Goal: Task Accomplishment & Management: Manage account settings

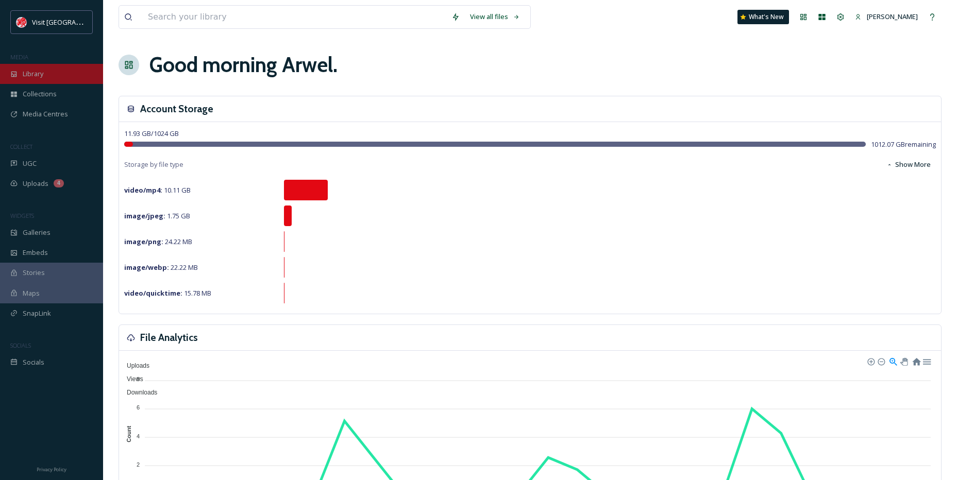
click at [46, 80] on div "Library" at bounding box center [51, 74] width 103 height 20
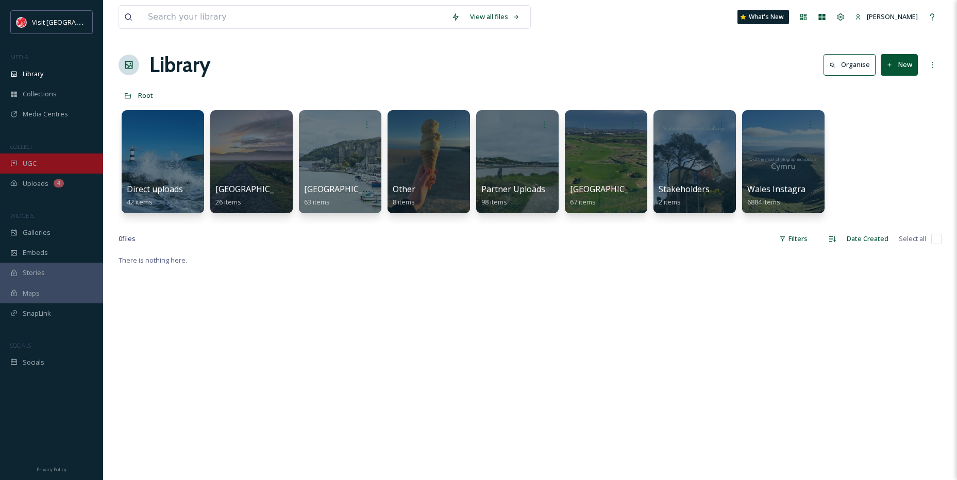
click at [37, 154] on div "UGC" at bounding box center [51, 164] width 103 height 20
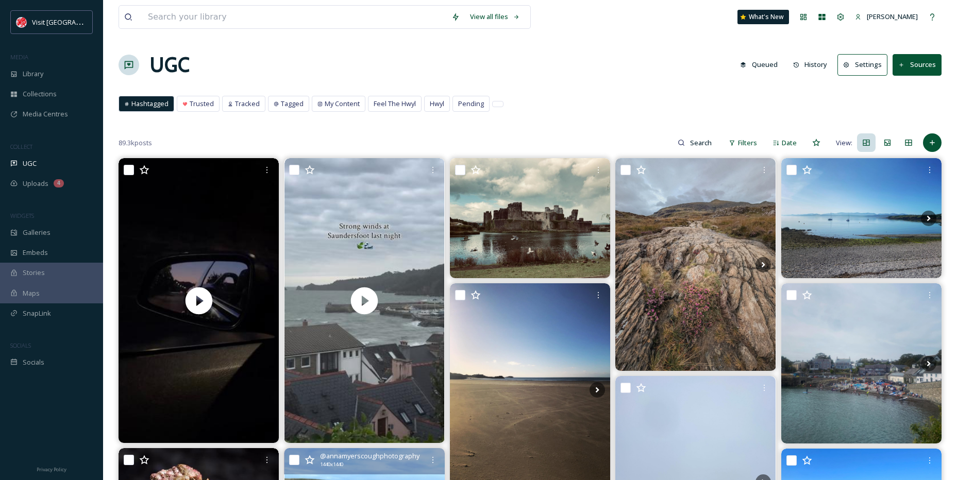
drag, startPoint x: 365, startPoint y: 292, endPoint x: 393, endPoint y: 126, distance: 168.3
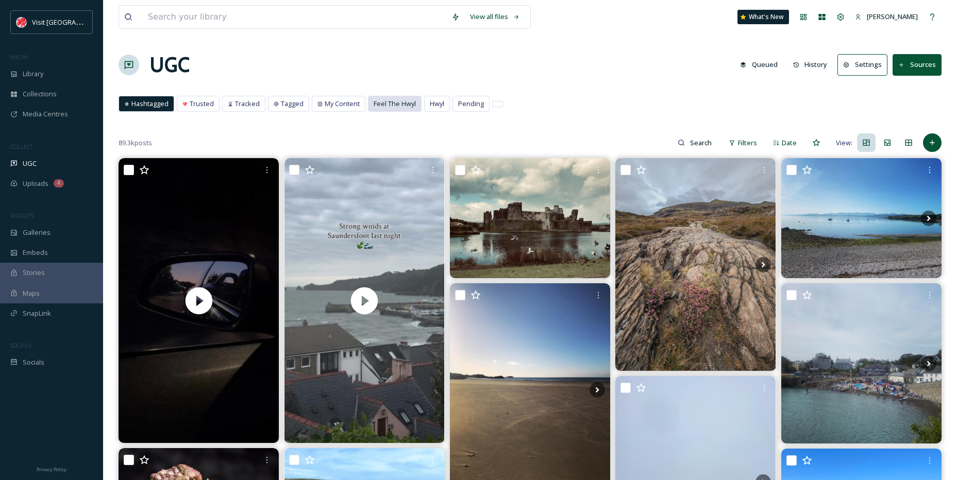
click at [400, 106] on span "Feel The Hwyl" at bounding box center [395, 104] width 42 height 10
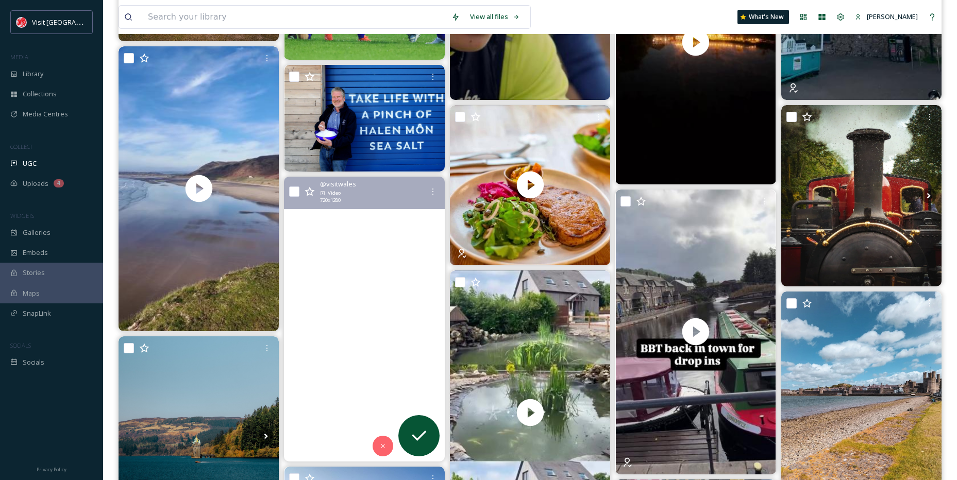
scroll to position [567, 0]
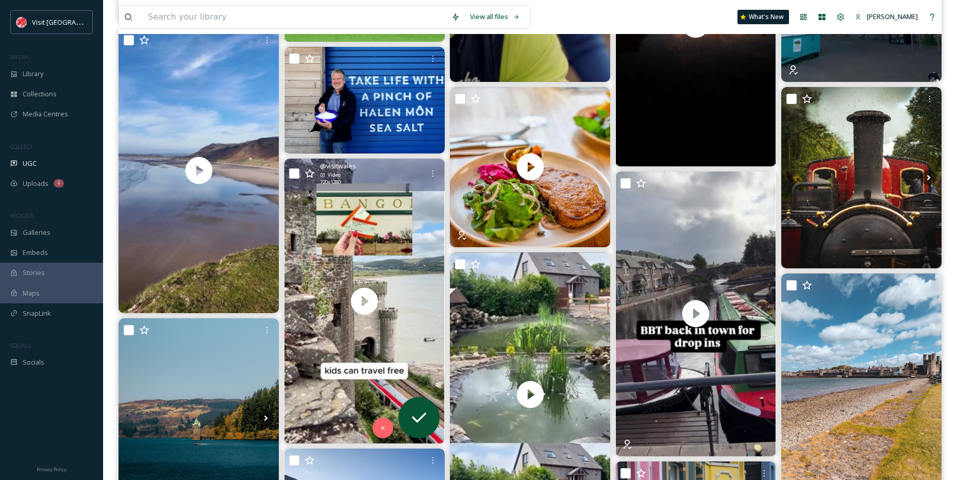
click at [295, 178] on input "checkbox" at bounding box center [294, 174] width 10 height 10
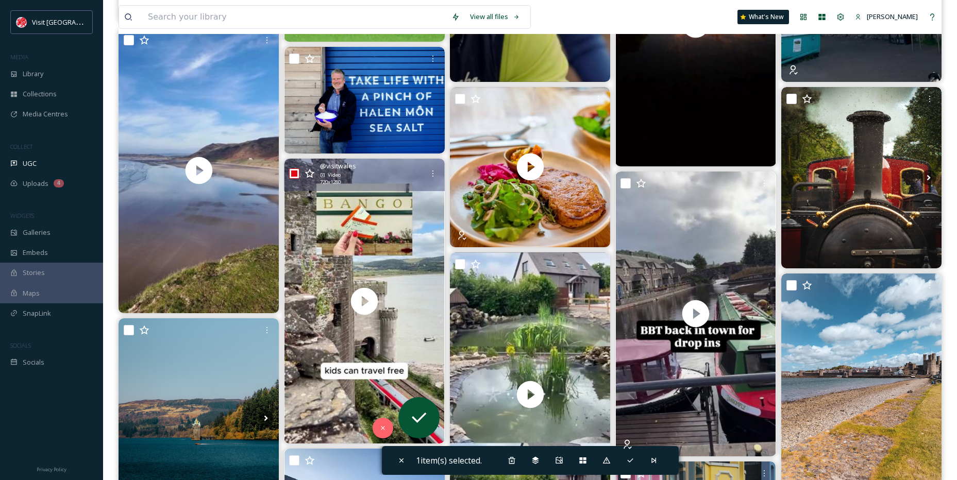
click at [296, 175] on input "checkbox" at bounding box center [294, 174] width 10 height 10
checkbox input "false"
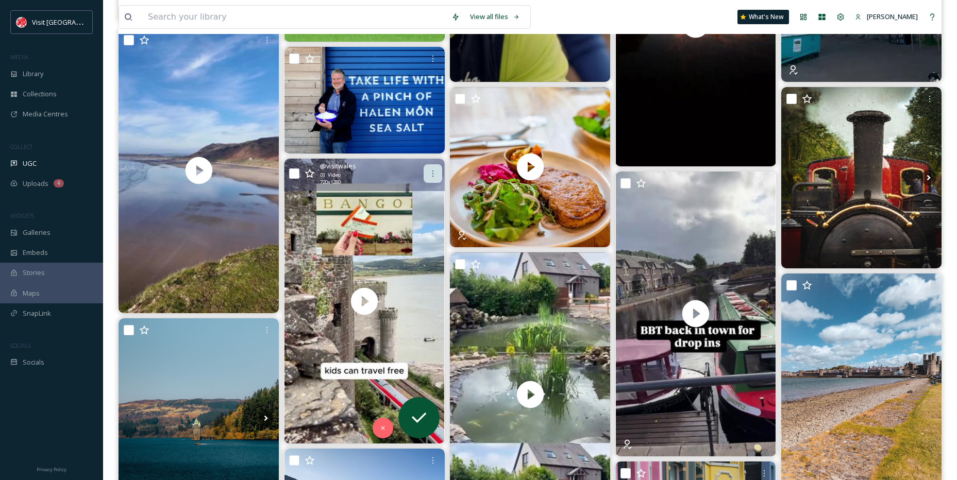
click at [431, 180] on div at bounding box center [433, 173] width 19 height 19
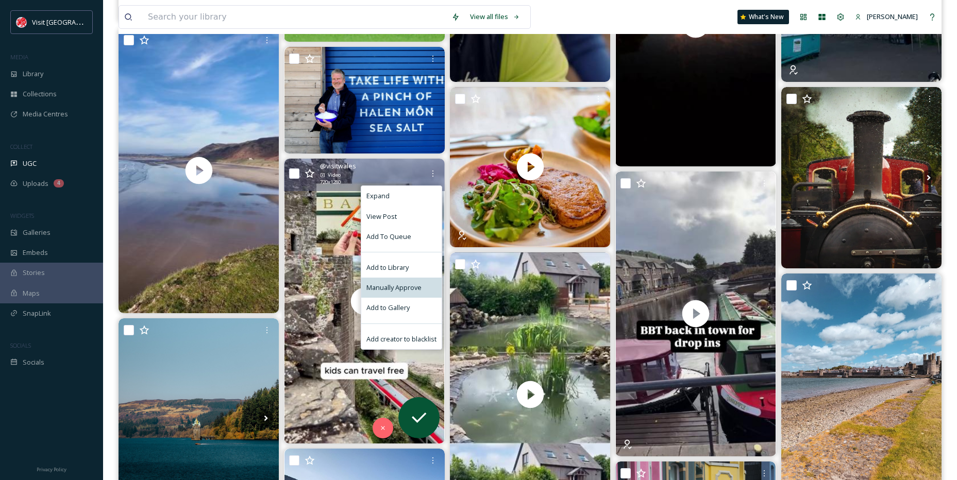
click at [402, 284] on span "Manually Approve" at bounding box center [393, 288] width 55 height 10
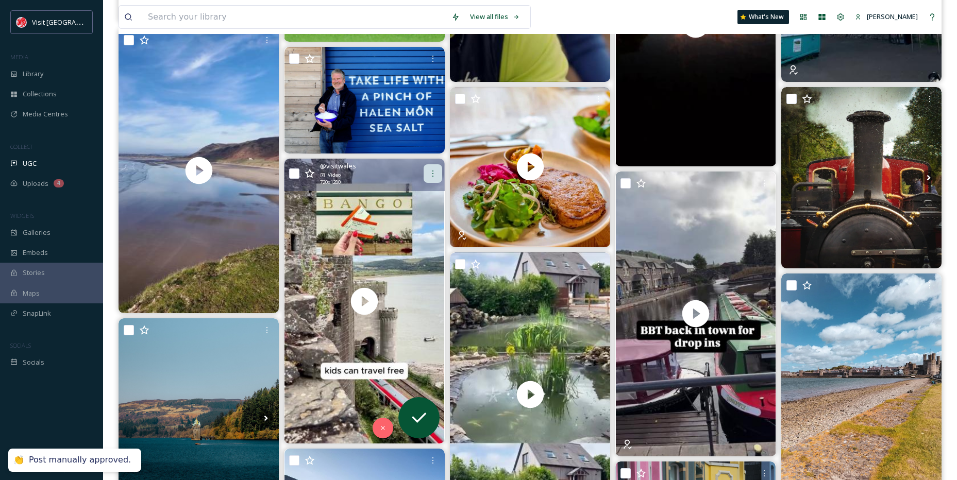
click at [437, 177] on div at bounding box center [433, 173] width 19 height 19
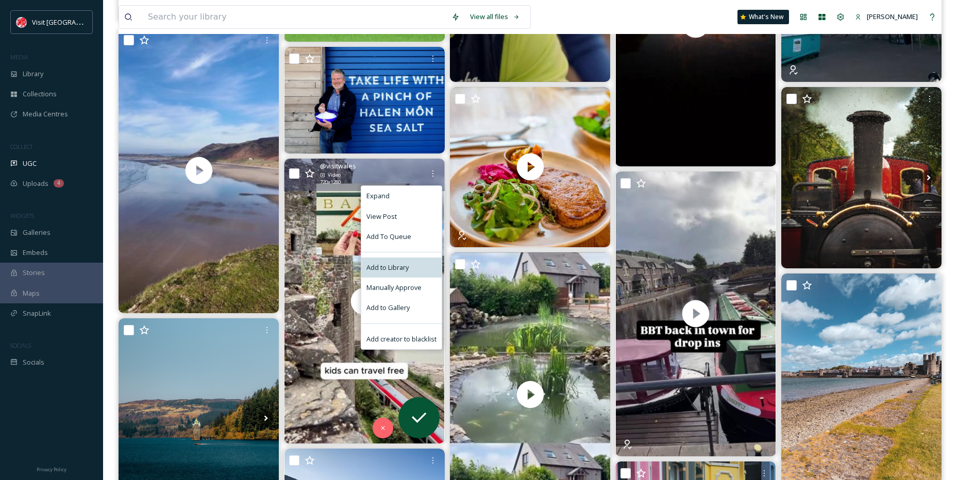
click at [391, 263] on span "Add to Library" at bounding box center [387, 268] width 42 height 10
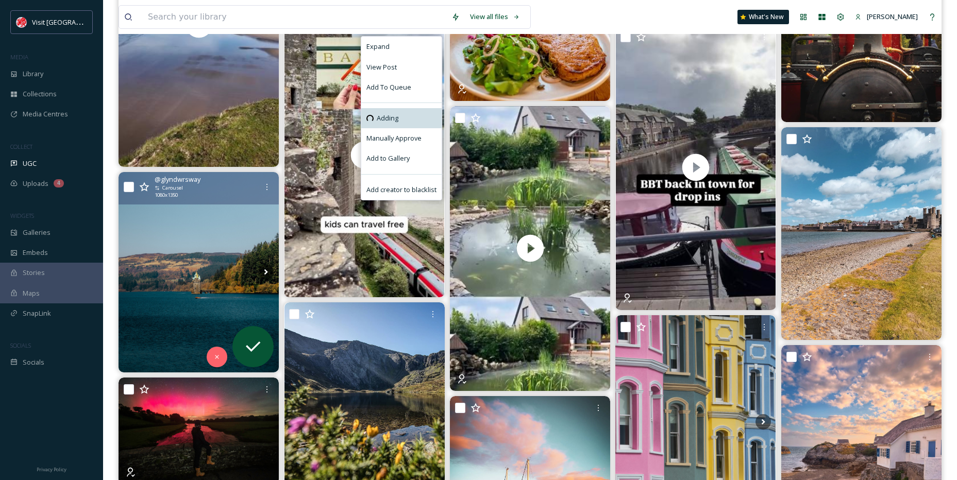
scroll to position [773, 0]
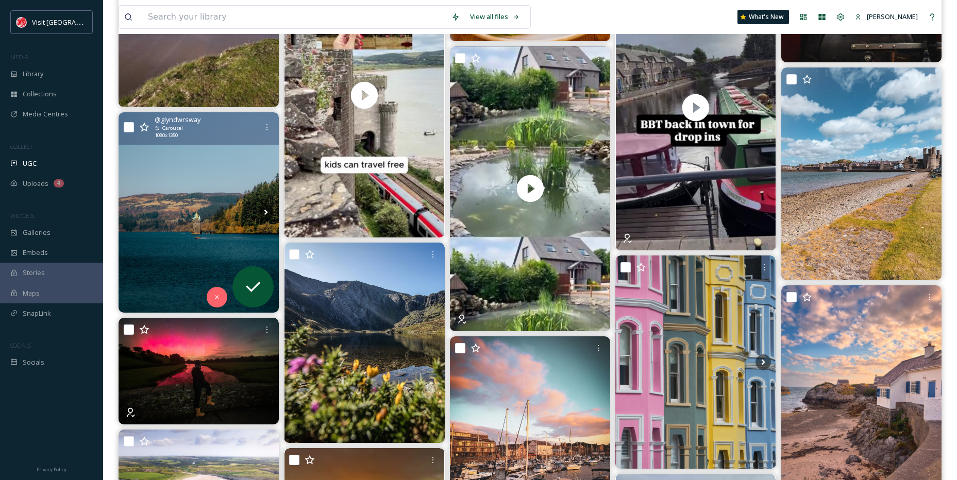
click at [217, 225] on img at bounding box center [199, 212] width 160 height 200
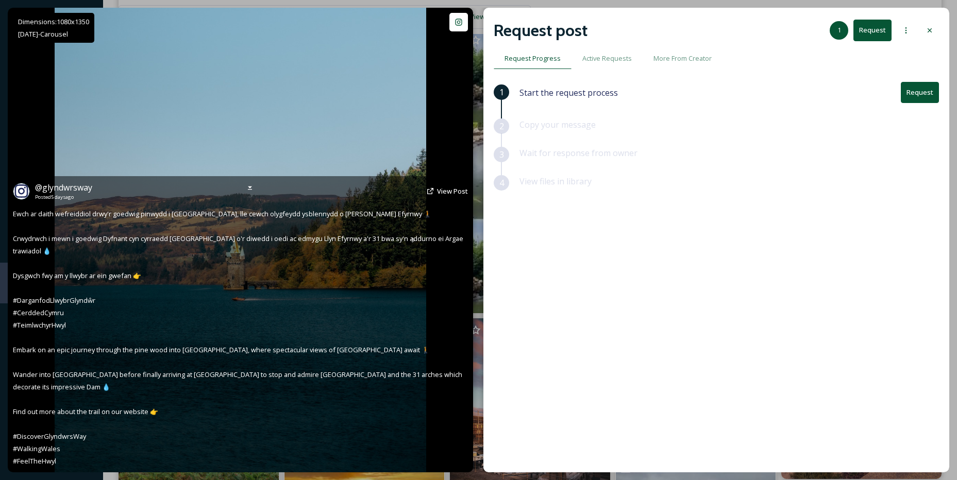
scroll to position [773, 0]
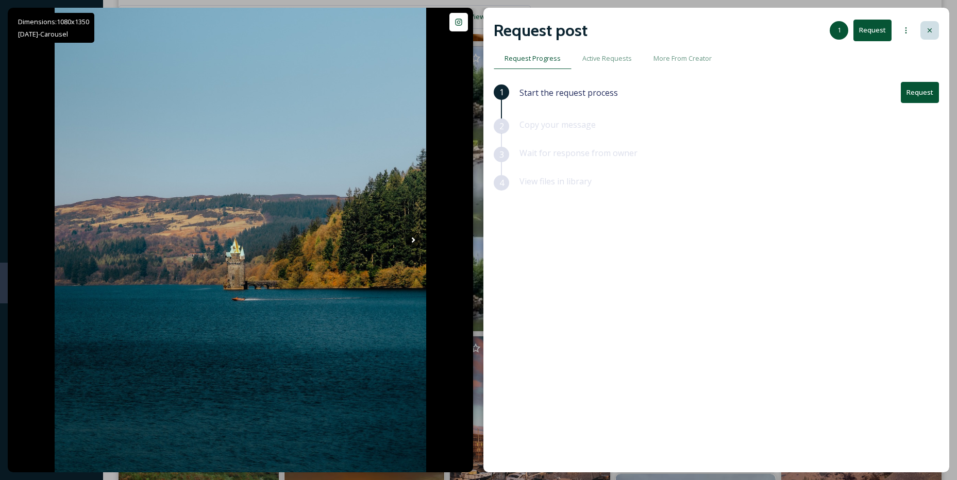
click at [928, 36] on div at bounding box center [929, 30] width 19 height 19
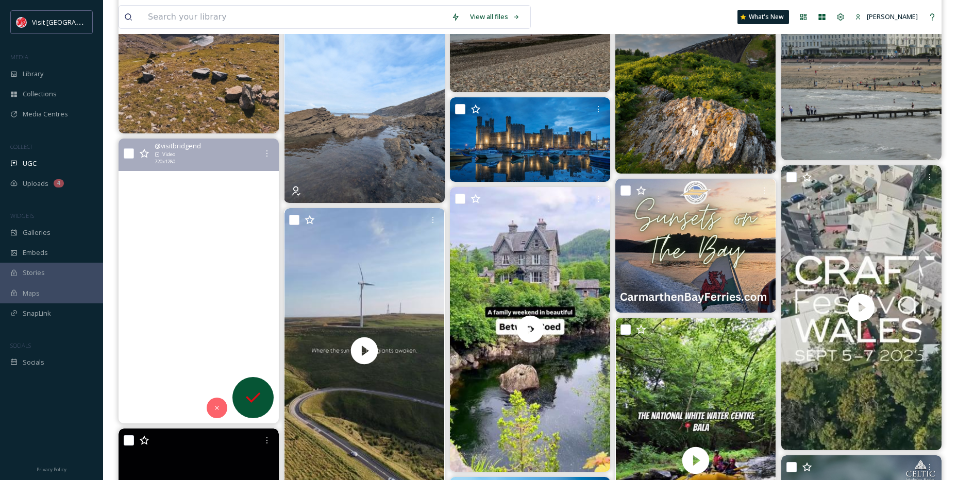
scroll to position [2113, 0]
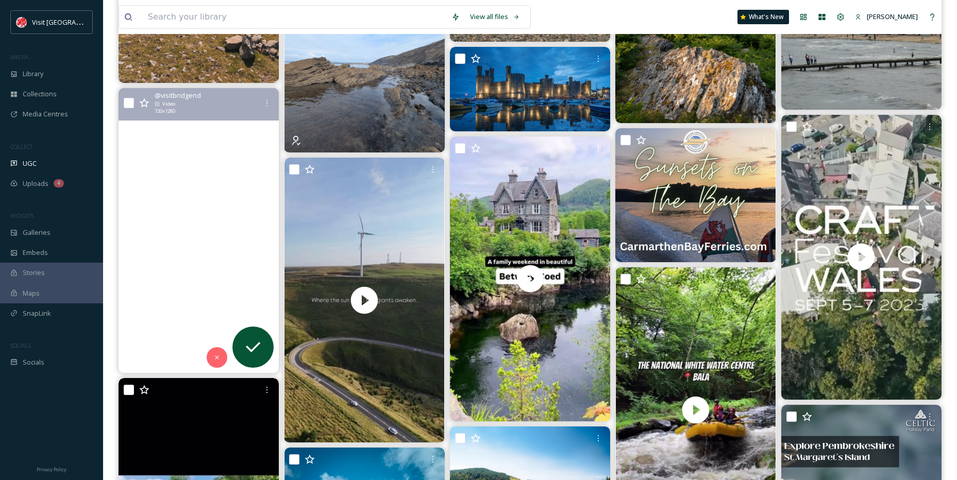
click at [227, 262] on video "Heading to the beach this Bank Holiday weekend? Take your pick of beautiful san…" at bounding box center [199, 230] width 160 height 285
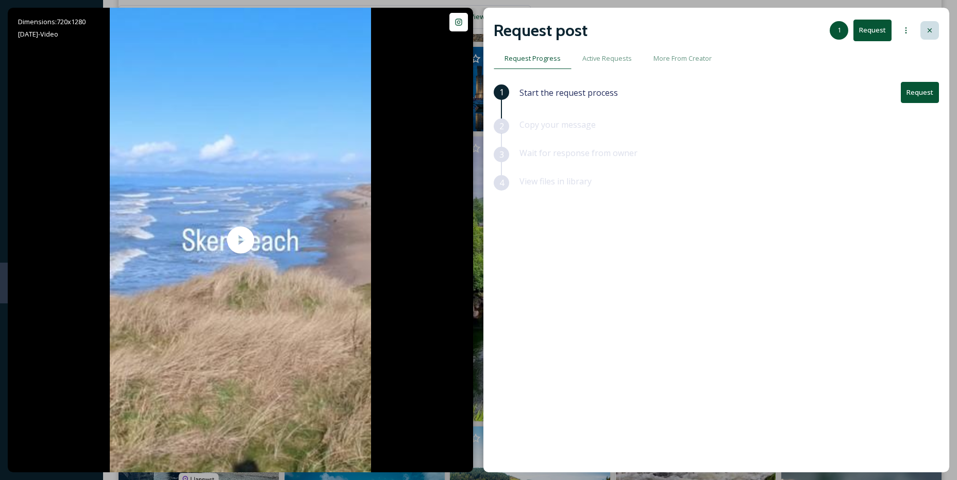
click at [933, 24] on div at bounding box center [929, 30] width 19 height 19
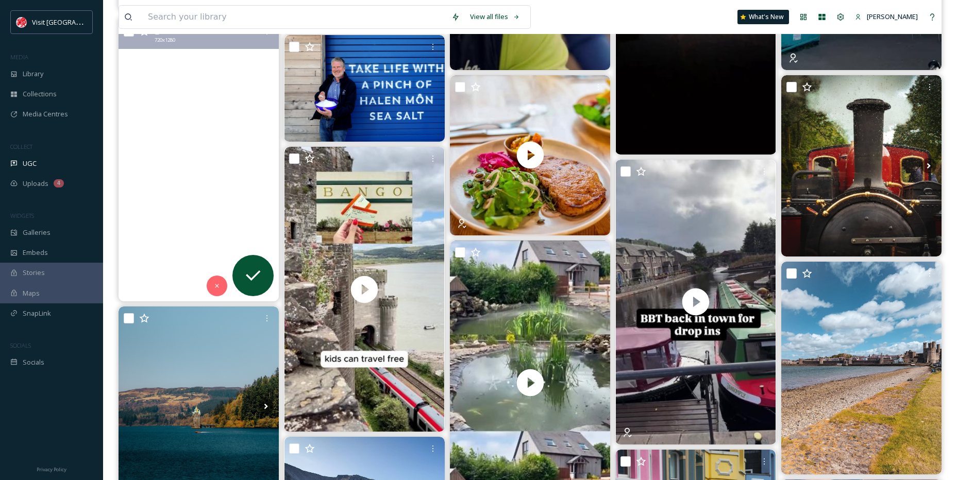
scroll to position [670, 0]
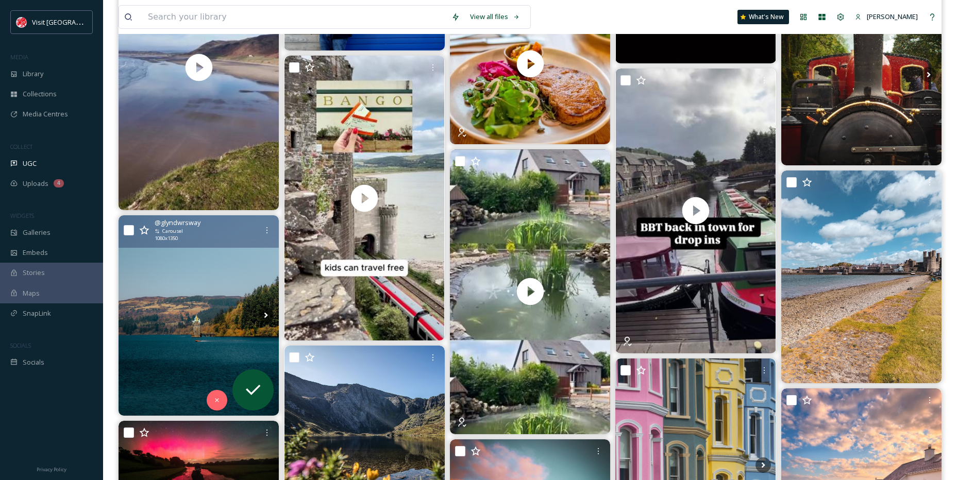
click at [176, 336] on img at bounding box center [199, 315] width 160 height 200
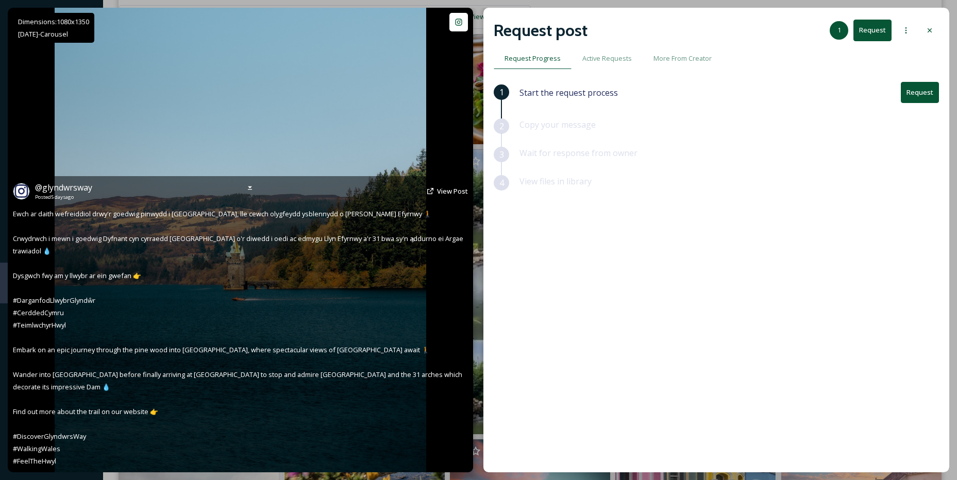
click at [413, 239] on span "Ewch ar daith wefreiddiol drwy'r goedwig pinwydd i Lanwddyn, lle cewch olygfeyd…" at bounding box center [239, 337] width 452 height 257
click at [411, 241] on span "Ewch ar daith wefreiddiol drwy'r goedwig pinwydd i Lanwddyn, lle cewch olygfeyd…" at bounding box center [239, 337] width 452 height 257
click at [414, 233] on div "@ glyndwrsway Posted 5 days ago View Post Ewch ar daith wefreiddiol drwy'r goed…" at bounding box center [240, 324] width 465 height 296
click at [413, 239] on span "Ewch ar daith wefreiddiol drwy'r goedwig pinwydd i Lanwddyn, lle cewch olygfeyd…" at bounding box center [239, 337] width 452 height 257
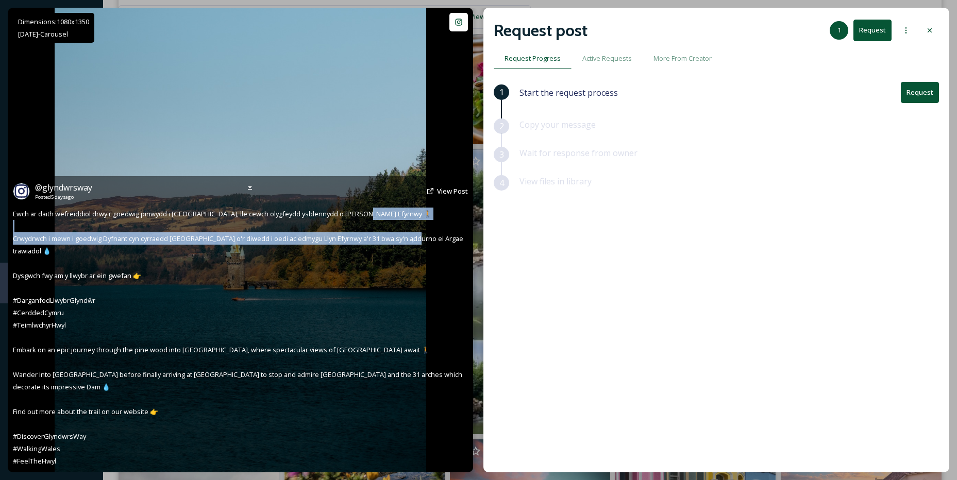
click at [413, 240] on span "Ewch ar daith wefreiddiol drwy'r goedwig pinwydd i Lanwddyn, lle cewch olygfeyd…" at bounding box center [239, 337] width 452 height 257
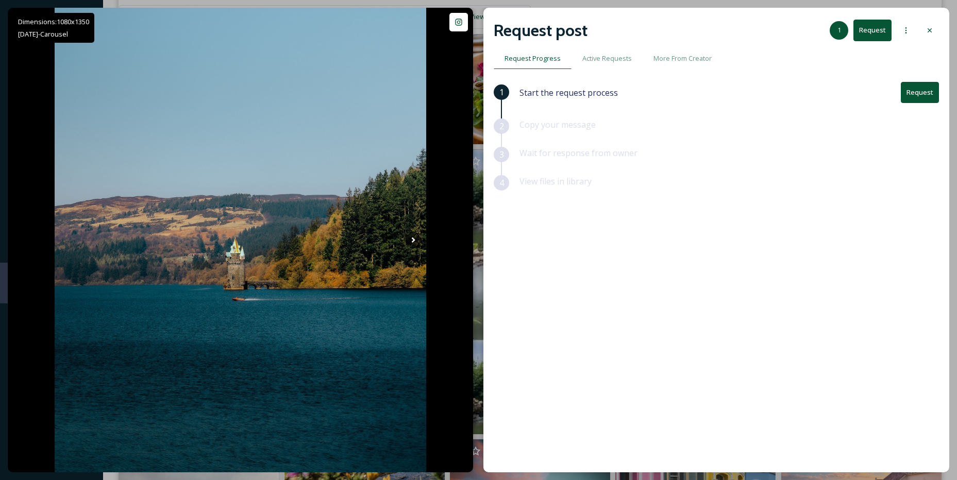
click at [908, 99] on button "Request" at bounding box center [920, 92] width 38 height 21
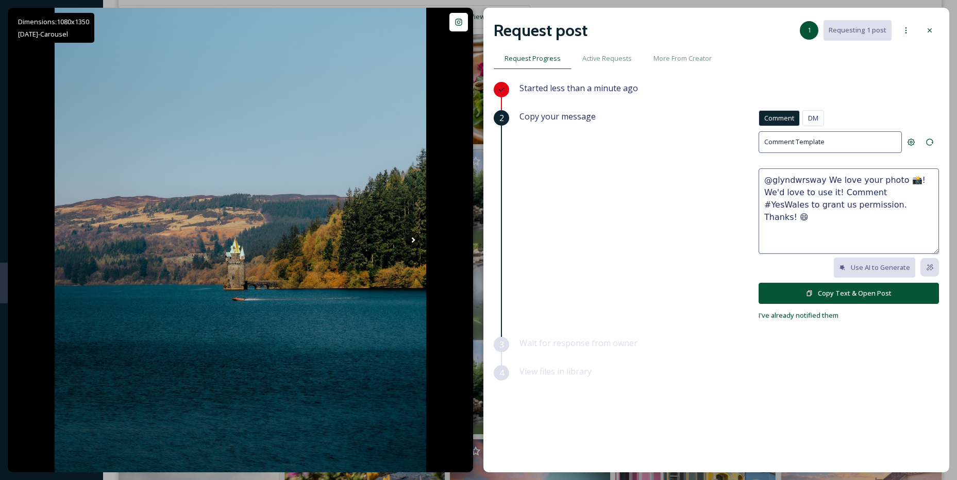
click at [825, 123] on div "Comment DM Comment DM" at bounding box center [849, 120] width 180 height 21
click at [822, 120] on div "DM" at bounding box center [813, 118] width 22 height 16
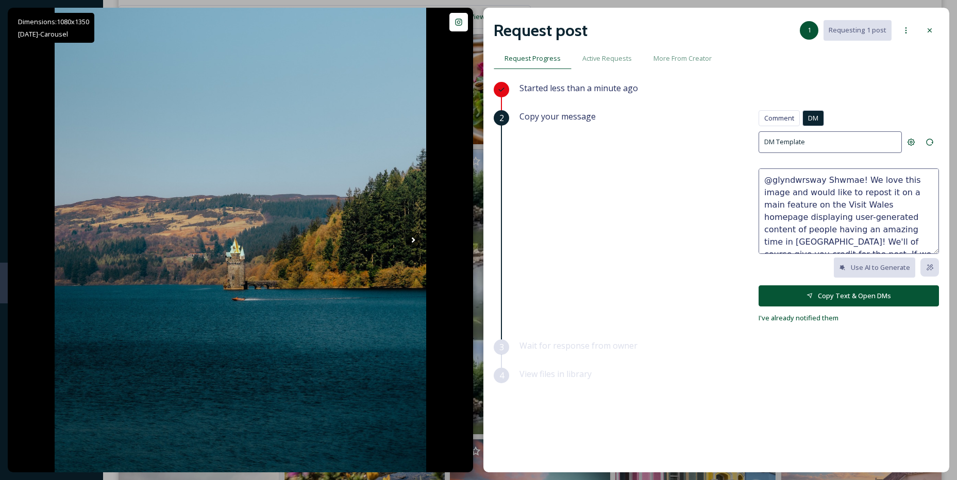
click at [833, 293] on button "Copy Text & Open DMs" at bounding box center [849, 296] width 180 height 21
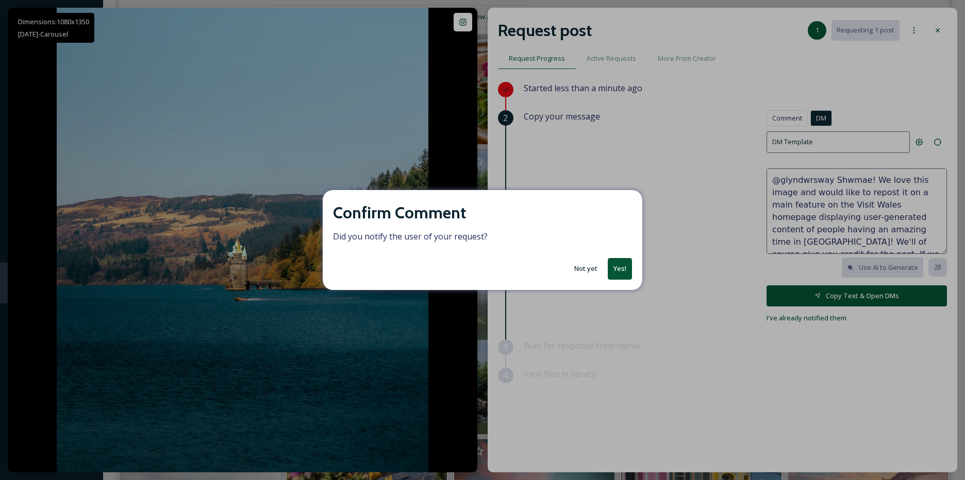
click at [628, 270] on button "Yes!" at bounding box center [620, 268] width 24 height 21
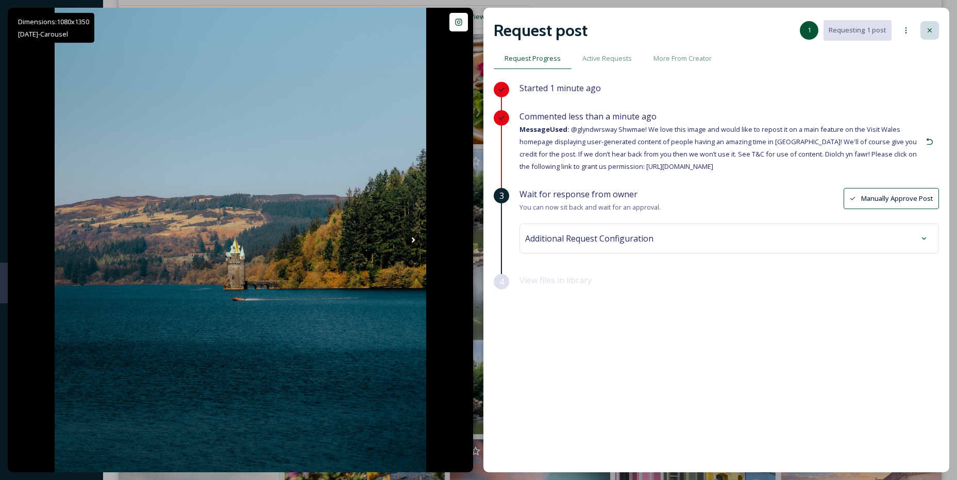
click at [932, 28] on icon at bounding box center [930, 30] width 8 height 8
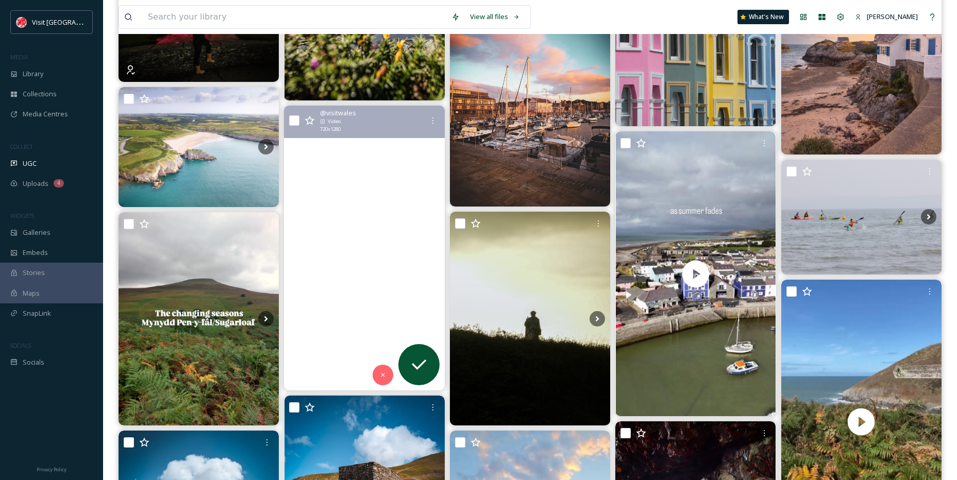
scroll to position [1134, 0]
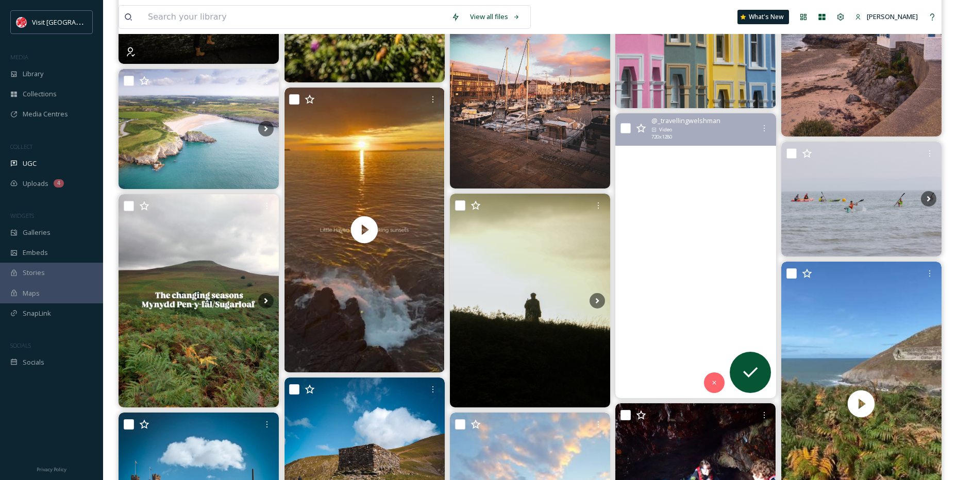
click at [734, 268] on video "Aberaeron is calling you to pack your autumn clothes, get your shwmpas ready fo…" at bounding box center [695, 255] width 160 height 285
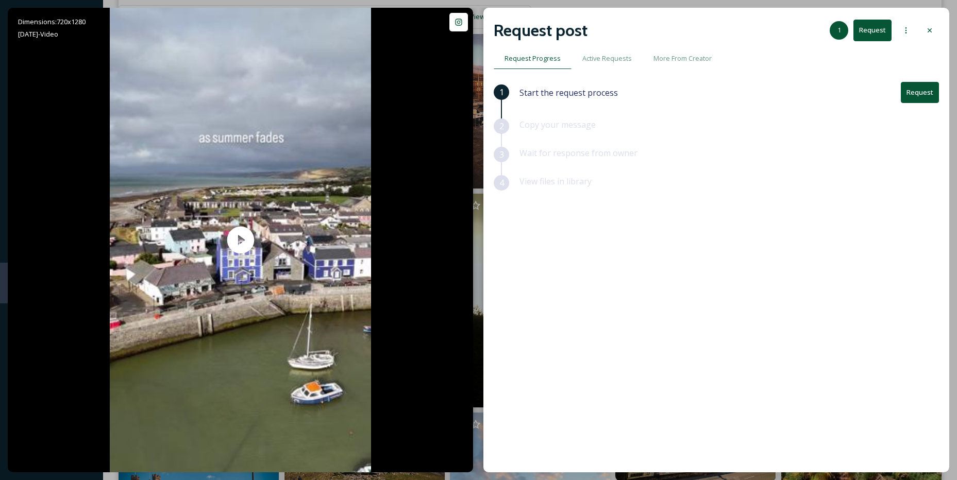
drag, startPoint x: 934, startPoint y: 29, endPoint x: 920, endPoint y: 38, distance: 16.7
click at [933, 29] on div at bounding box center [929, 30] width 19 height 19
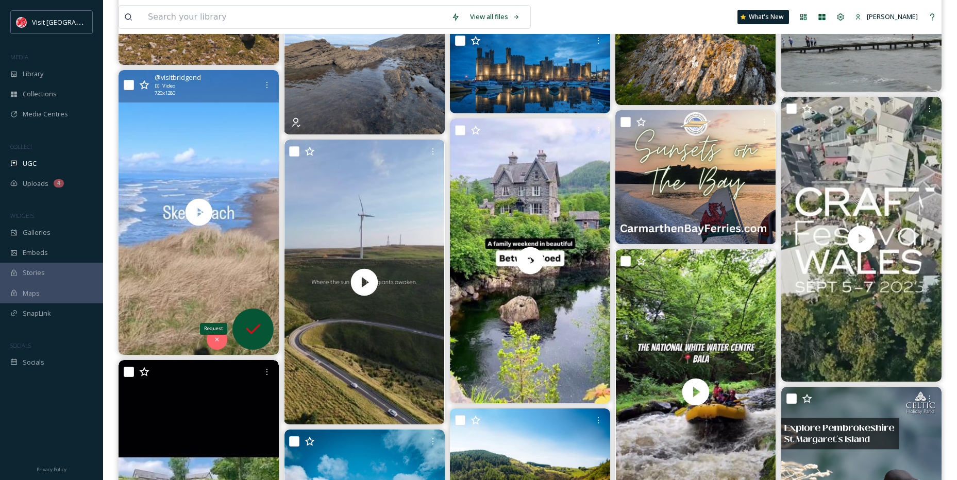
scroll to position [2113, 0]
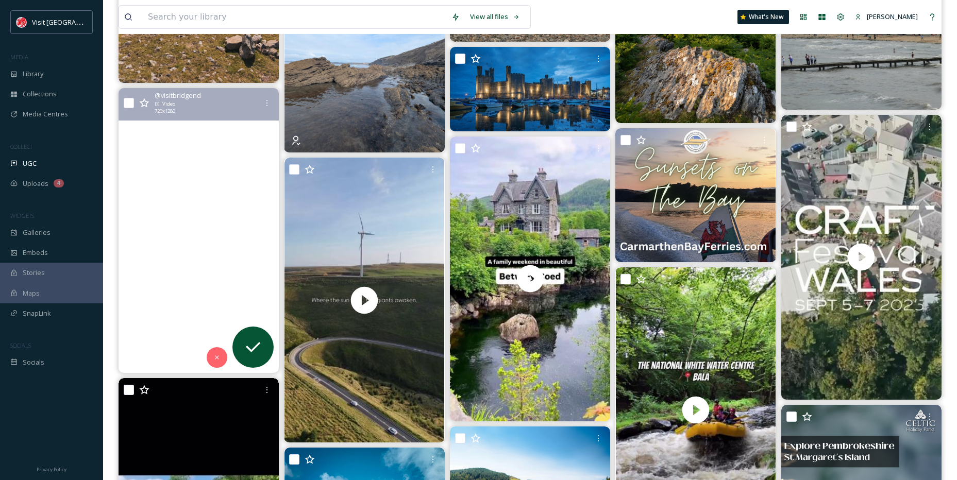
click at [234, 272] on video "Heading to the beach this Bank Holiday weekend? Take your pick of beautiful san…" at bounding box center [199, 230] width 160 height 285
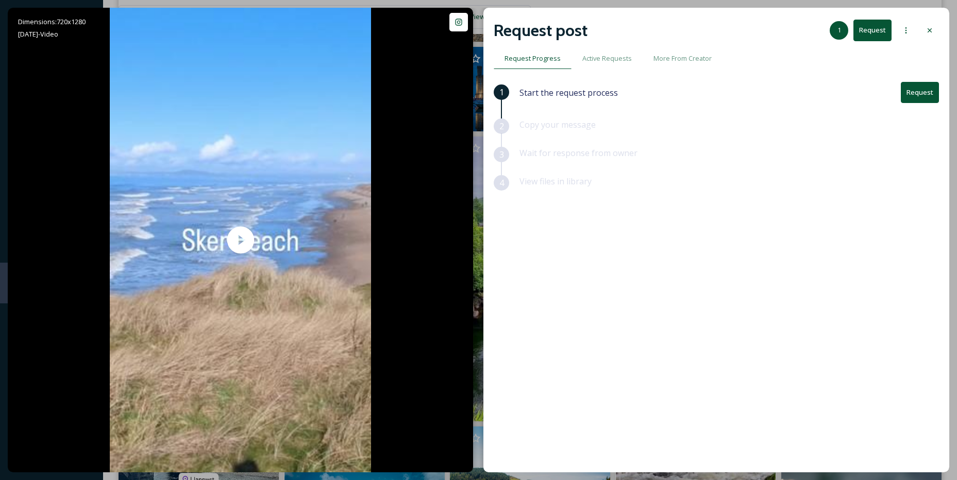
click at [876, 36] on button "Request" at bounding box center [872, 30] width 38 height 21
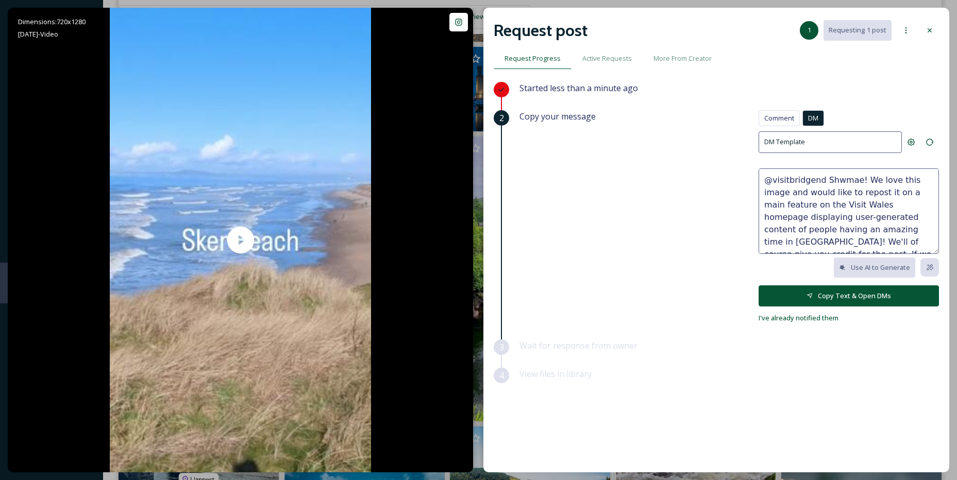
click at [875, 293] on button "Copy Text & Open DMs" at bounding box center [849, 296] width 180 height 21
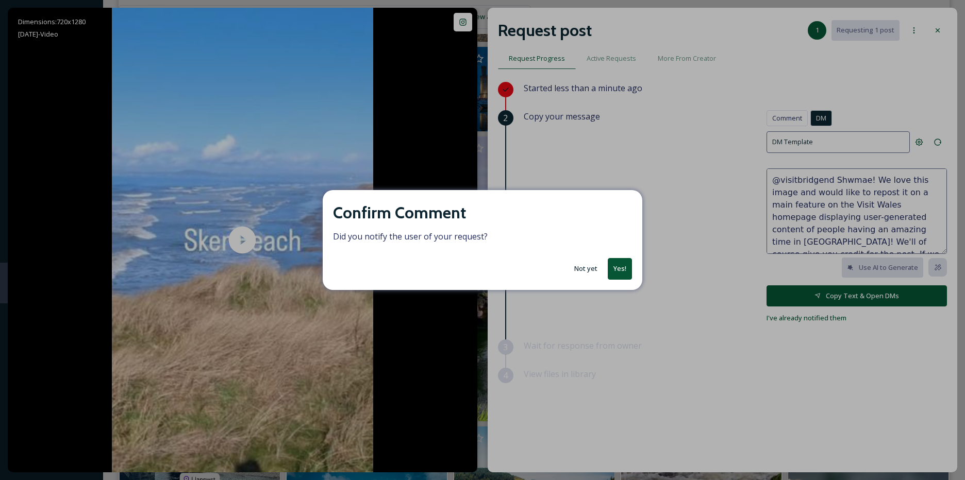
click at [627, 273] on button "Yes!" at bounding box center [620, 268] width 24 height 21
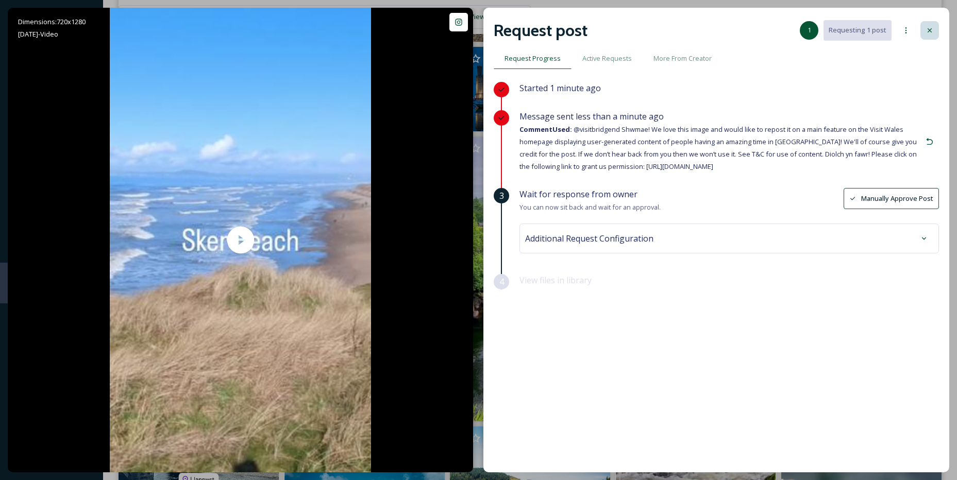
click at [929, 37] on div at bounding box center [929, 30] width 19 height 19
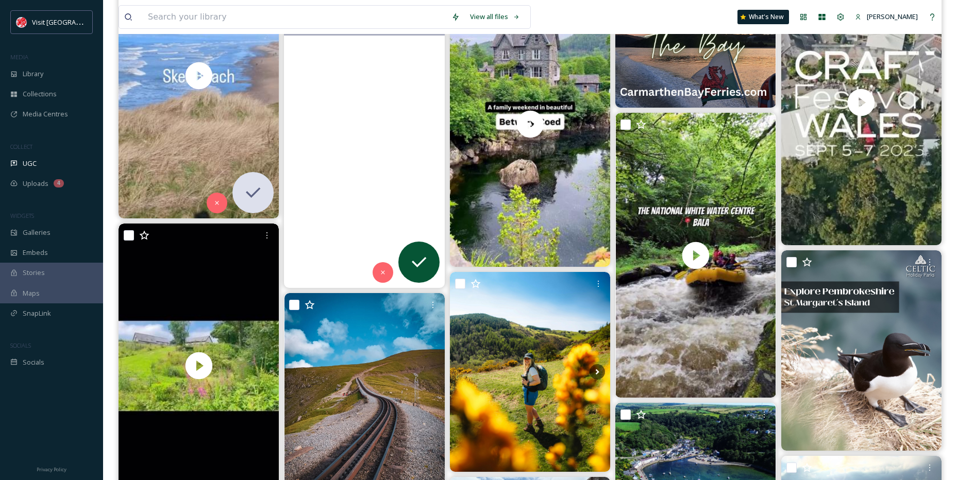
scroll to position [2216, 0]
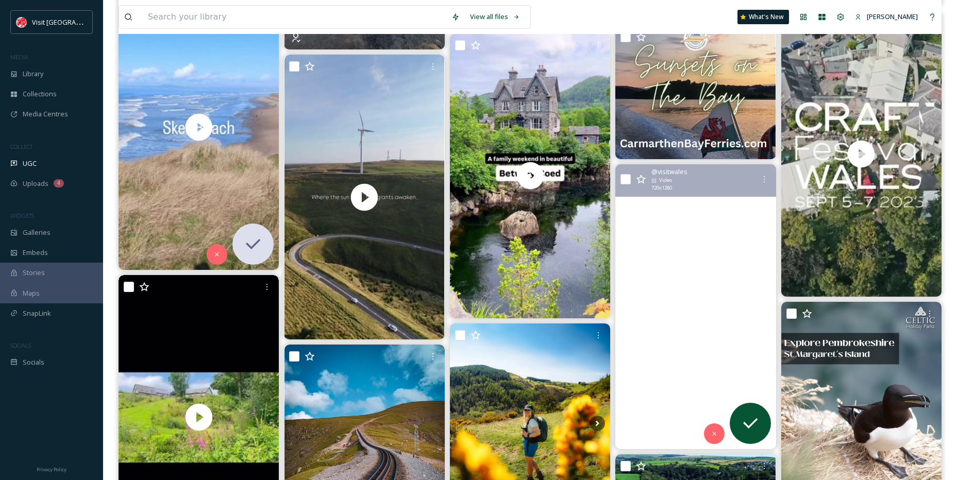
click at [739, 296] on video "Adrenaline meets adventure at Canolfan Tryweryn – @thenationalwhitewatercentre …" at bounding box center [695, 306] width 160 height 285
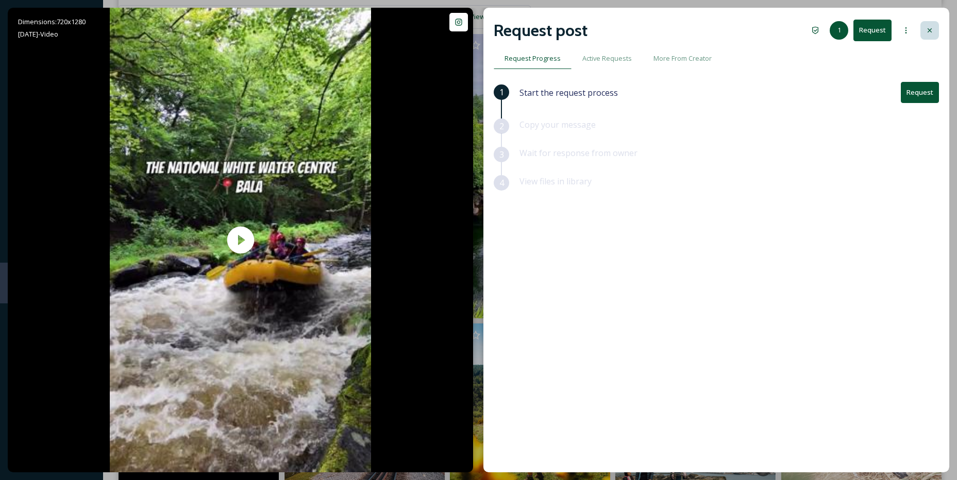
click at [925, 31] on div at bounding box center [929, 30] width 19 height 19
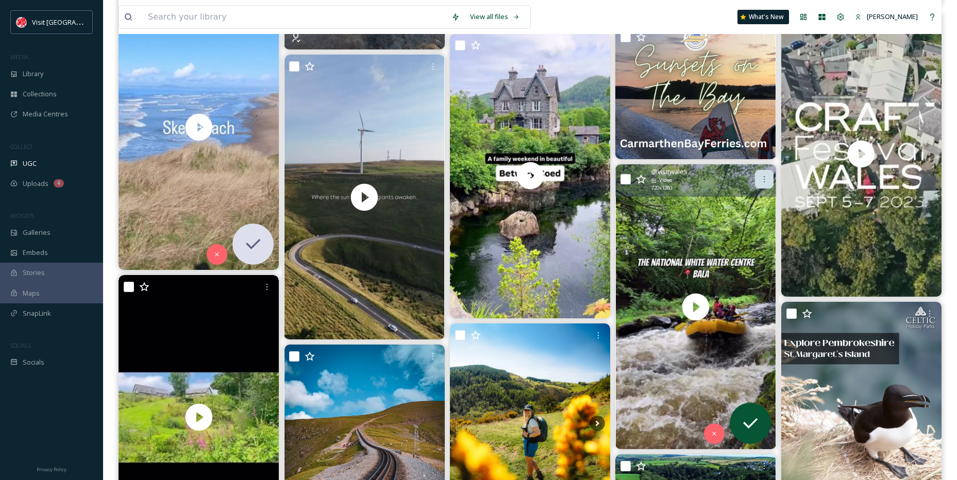
click at [757, 180] on div at bounding box center [764, 179] width 19 height 19
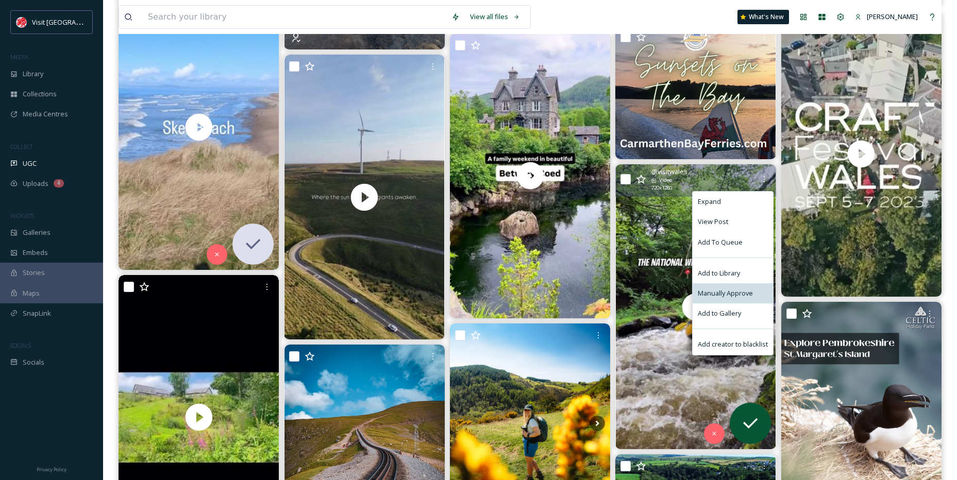
click at [733, 292] on span "Manually Approve" at bounding box center [725, 294] width 55 height 10
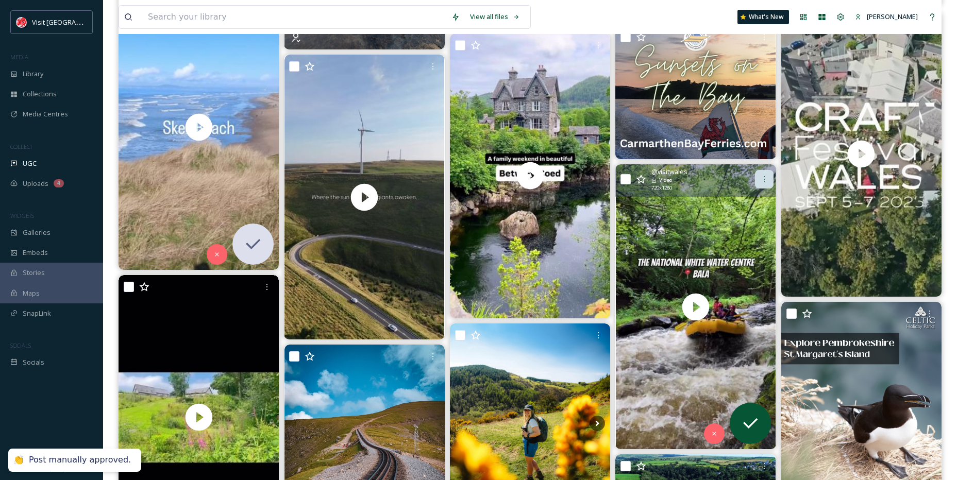
click at [766, 176] on icon at bounding box center [764, 179] width 8 height 8
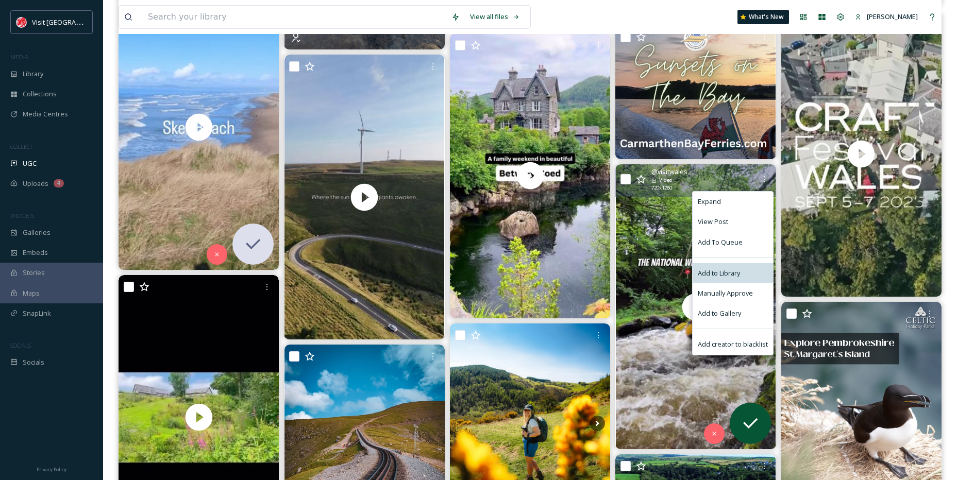
click at [730, 281] on div "Add to Library" at bounding box center [733, 273] width 80 height 20
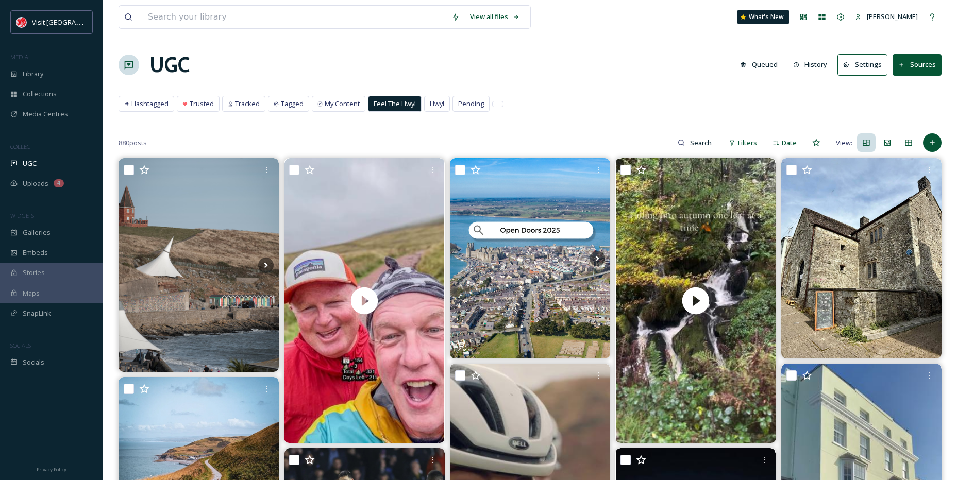
drag, startPoint x: 468, startPoint y: 358, endPoint x: 481, endPoint y: 145, distance: 213.2
click at [433, 109] on div "Hwyl" at bounding box center [437, 103] width 25 height 15
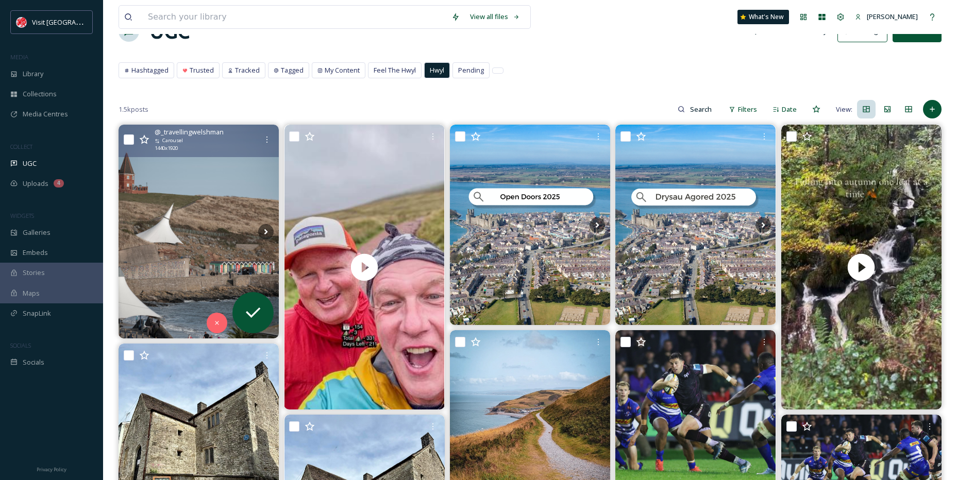
scroll to position [52, 0]
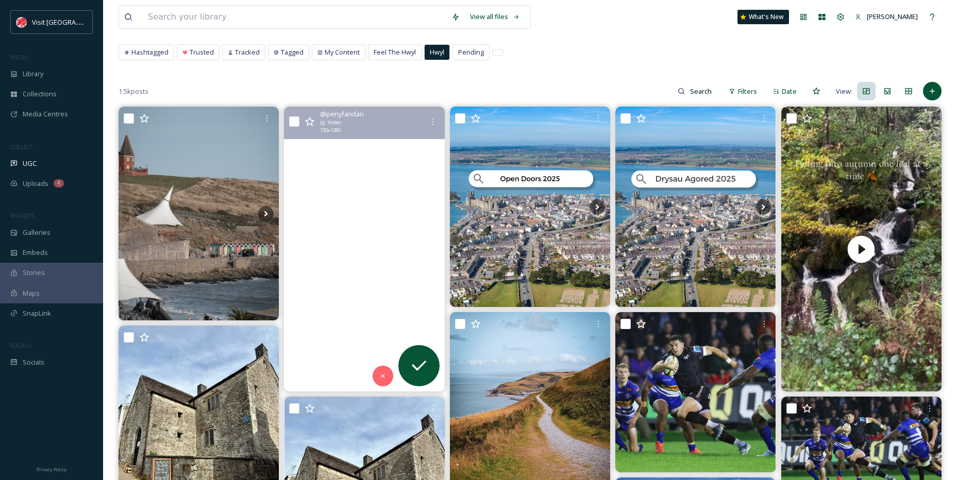
click at [352, 206] on video "Lots happening on the ⛰️ this week and a great chance to meet friends and legen…" at bounding box center [364, 249] width 160 height 285
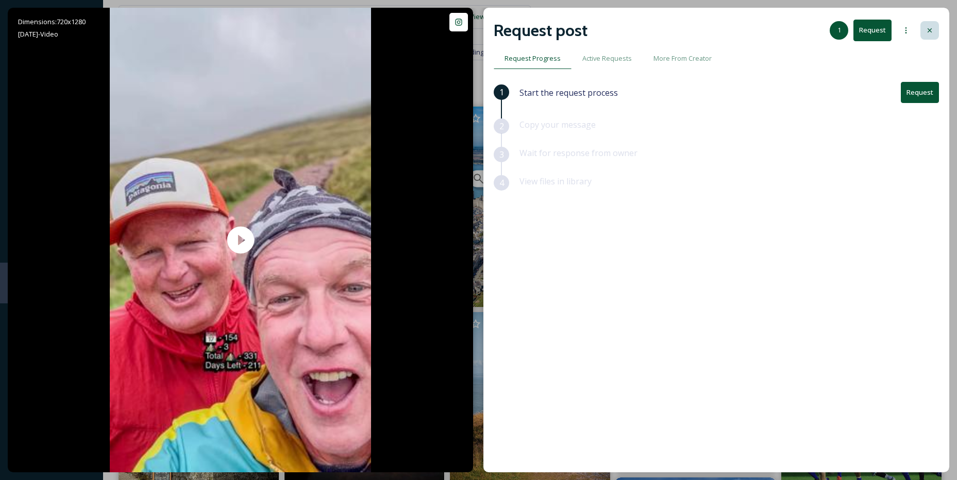
click at [935, 26] on div at bounding box center [929, 30] width 19 height 19
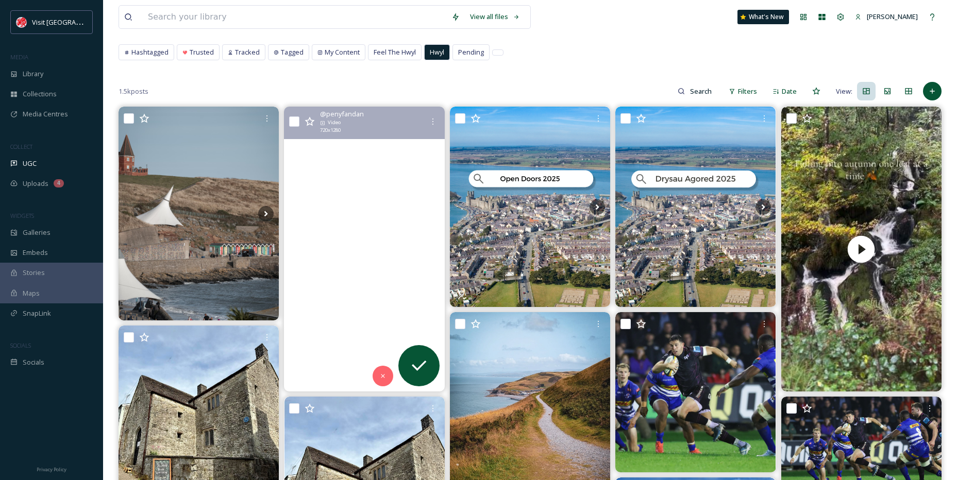
click at [359, 189] on video "Lots happening on the ⛰️ this week and a great chance to meet friends and legen…" at bounding box center [364, 249] width 160 height 285
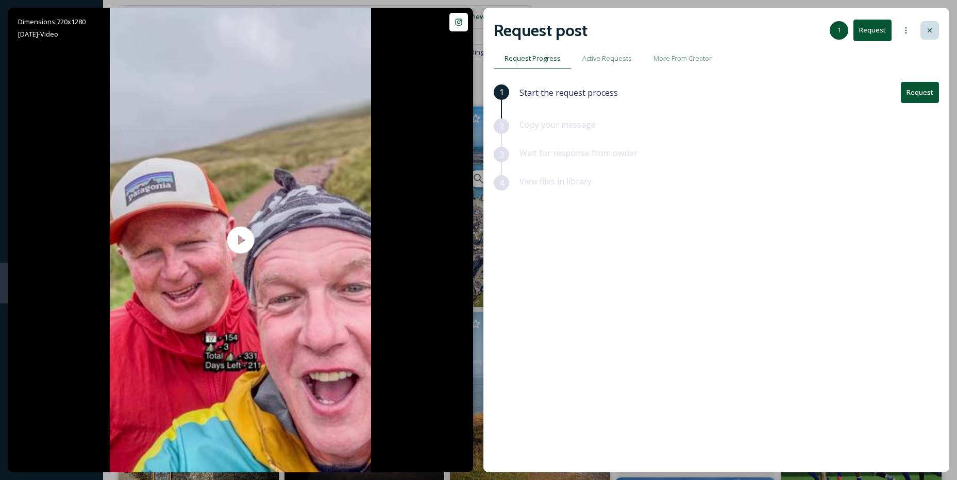
click at [927, 37] on div at bounding box center [929, 30] width 19 height 19
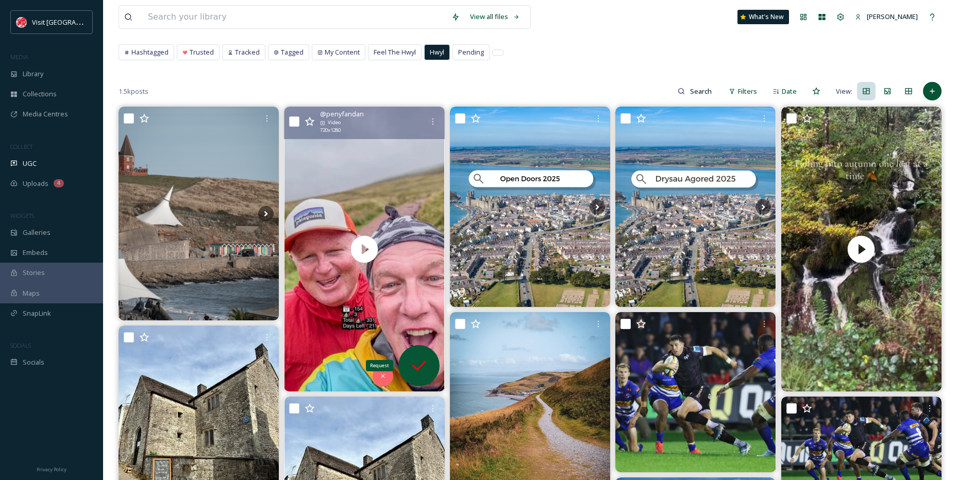
click at [409, 362] on icon at bounding box center [419, 366] width 21 height 21
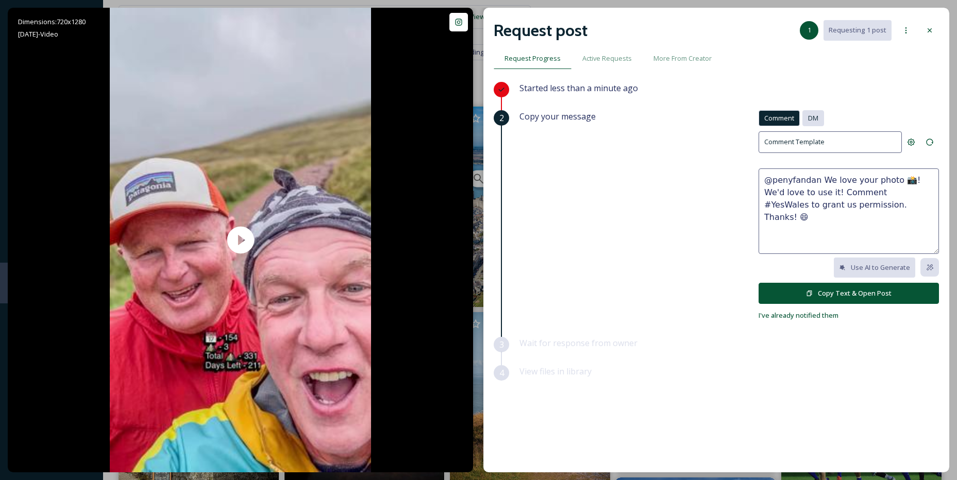
click at [813, 120] on span "DM" at bounding box center [813, 118] width 10 height 10
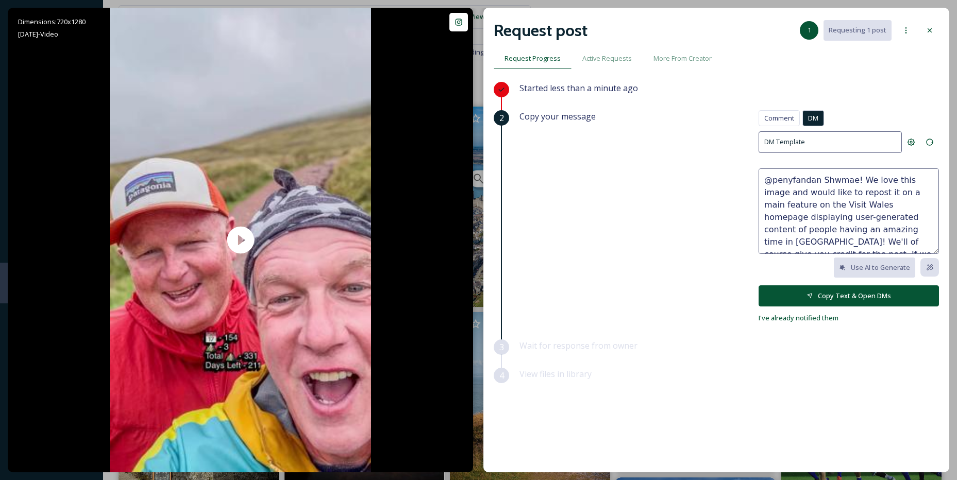
click at [860, 299] on button "Copy Text & Open DMs" at bounding box center [849, 296] width 180 height 21
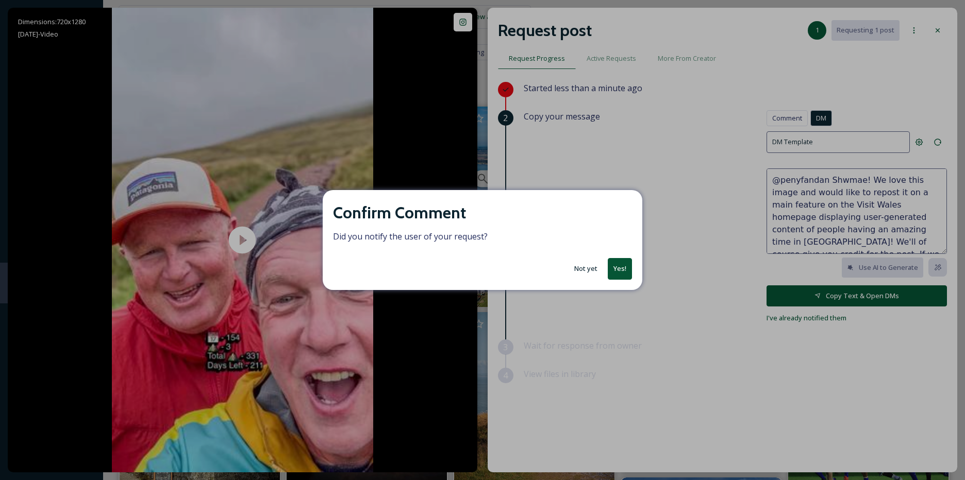
click at [581, 267] on button "Not yet" at bounding box center [585, 269] width 33 height 20
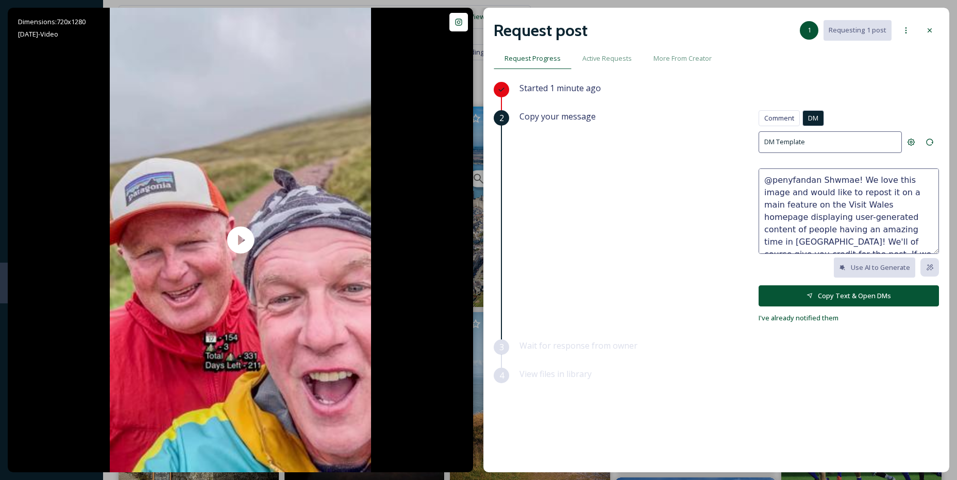
click at [663, 281] on div "Copy your message Comment DM Comment DM DM Template @penyfandan Shwmae! We love…" at bounding box center [728, 217] width 419 height 214
click at [773, 319] on span "I've already notified them" at bounding box center [799, 317] width 80 height 9
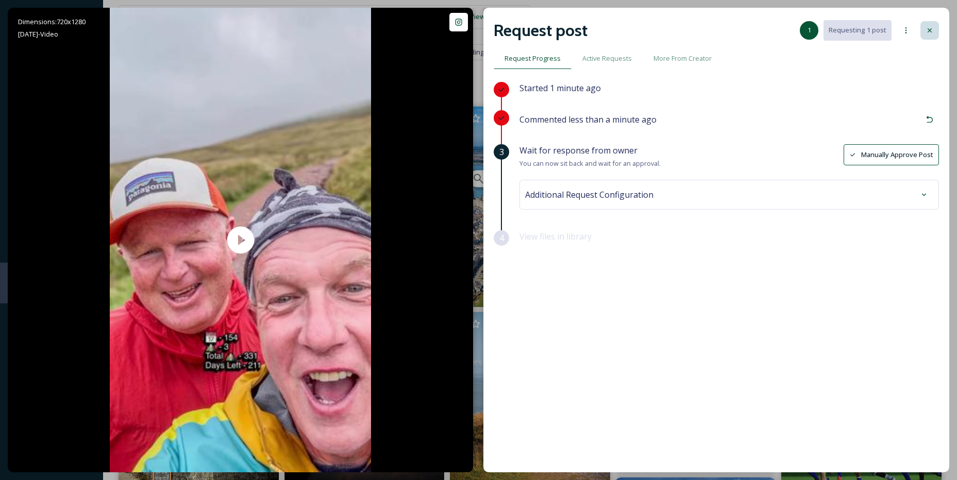
click at [926, 32] on icon at bounding box center [930, 30] width 8 height 8
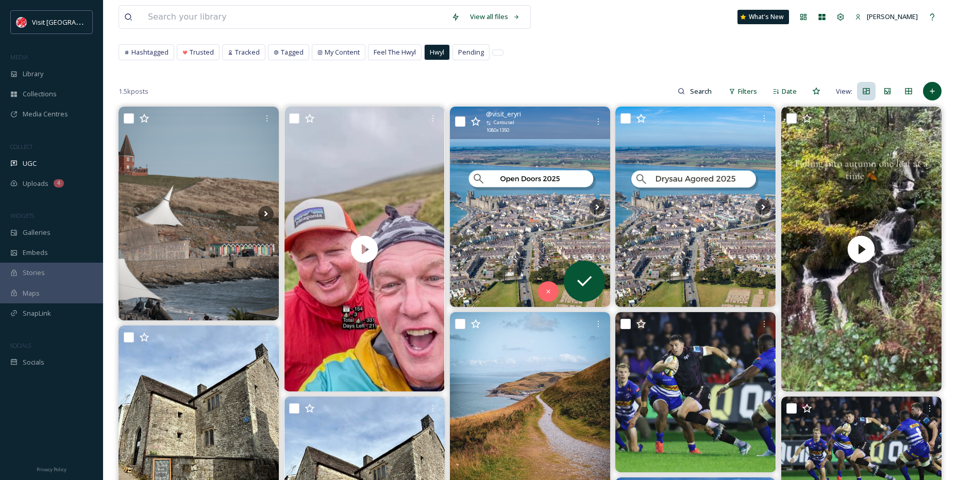
click at [533, 208] on img at bounding box center [530, 207] width 160 height 200
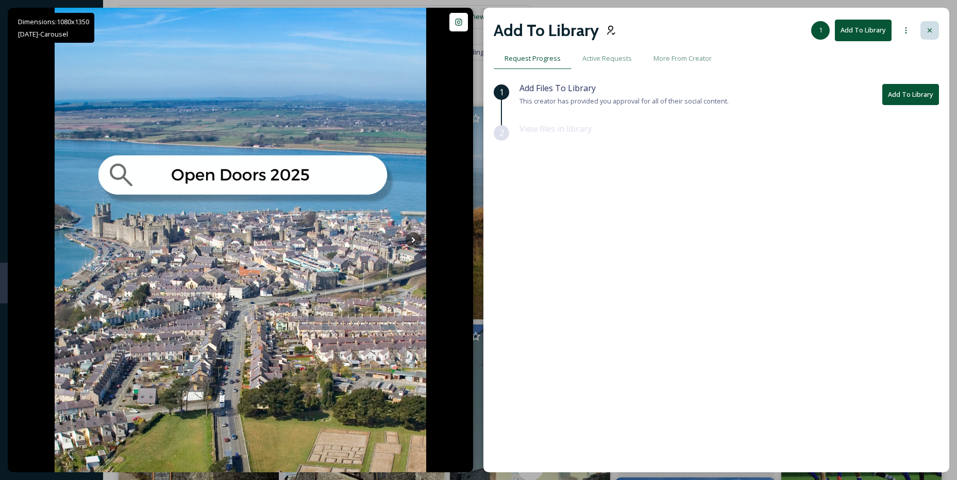
click at [931, 30] on icon at bounding box center [930, 30] width 8 height 8
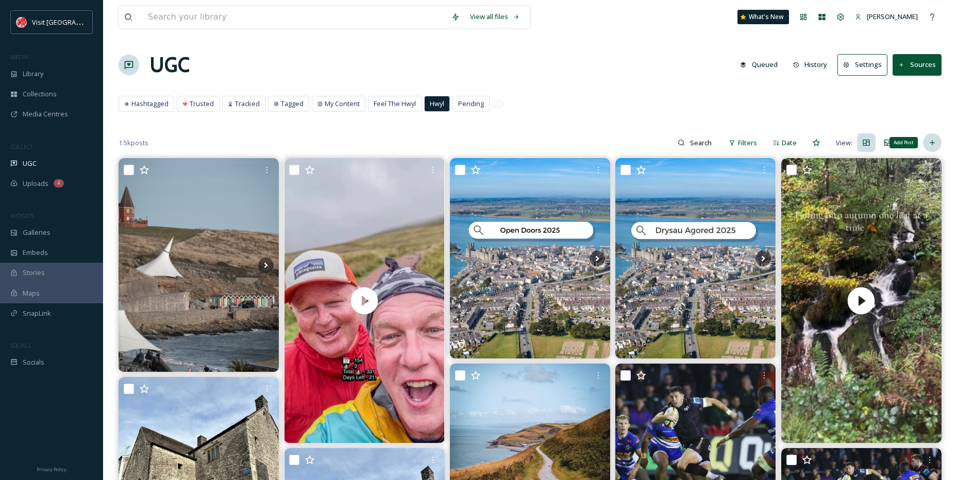
click at [930, 144] on icon at bounding box center [932, 143] width 8 height 8
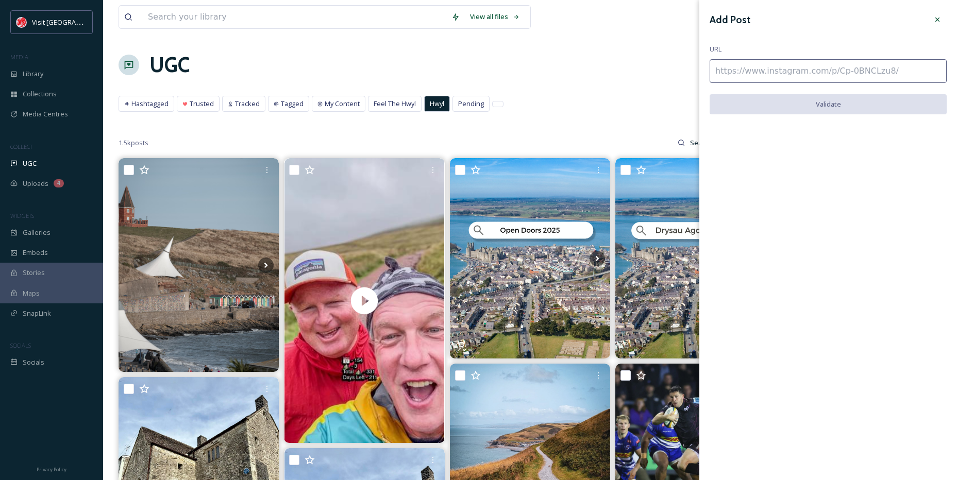
click at [812, 62] on input at bounding box center [828, 71] width 237 height 24
paste input "[URL][DOMAIN_NAME]"
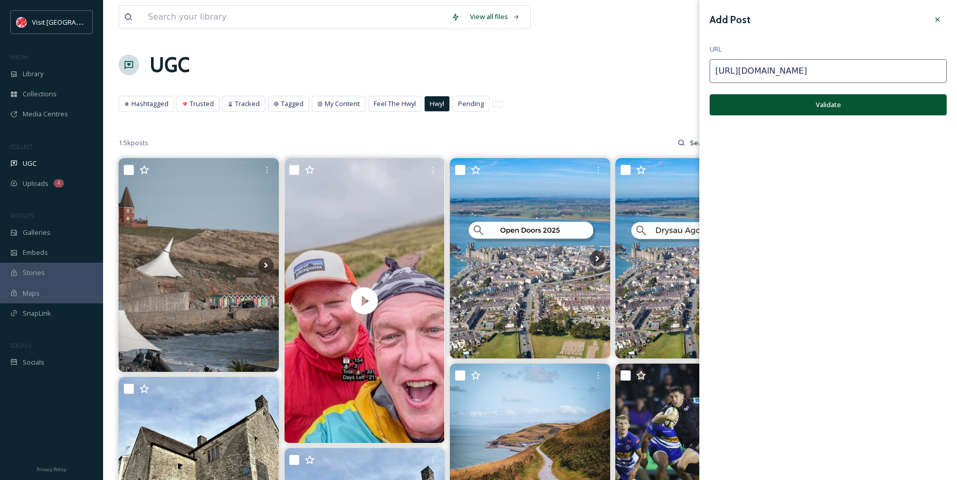
type input "[URL][DOMAIN_NAME]"
click at [824, 100] on button "Validate" at bounding box center [828, 104] width 237 height 21
click at [814, 115] on button "Add Post" at bounding box center [828, 104] width 237 height 21
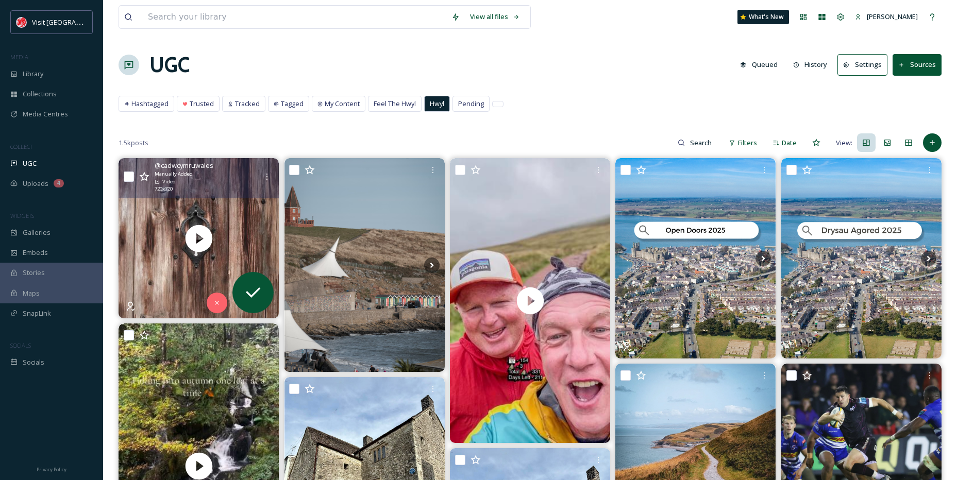
click at [127, 178] on input "checkbox" at bounding box center [129, 177] width 10 height 10
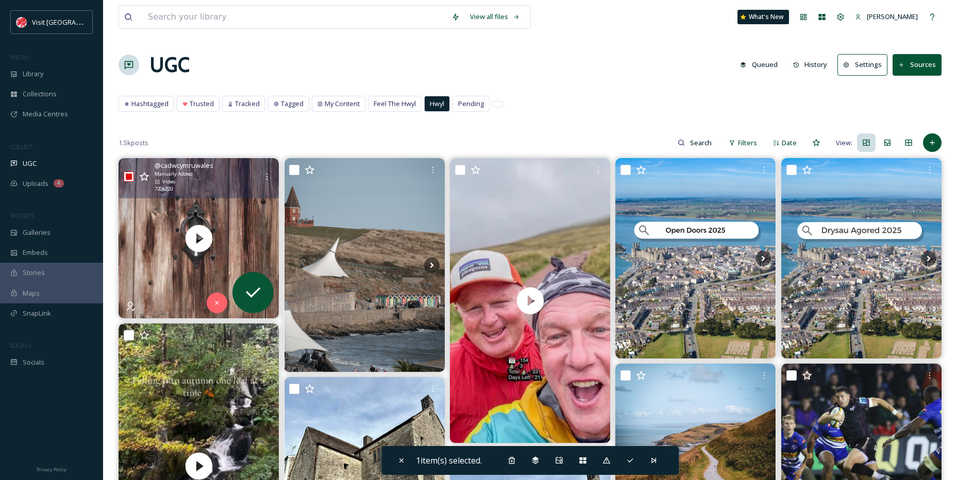
click at [127, 175] on input "checkbox" at bounding box center [129, 177] width 10 height 10
checkbox input "false"
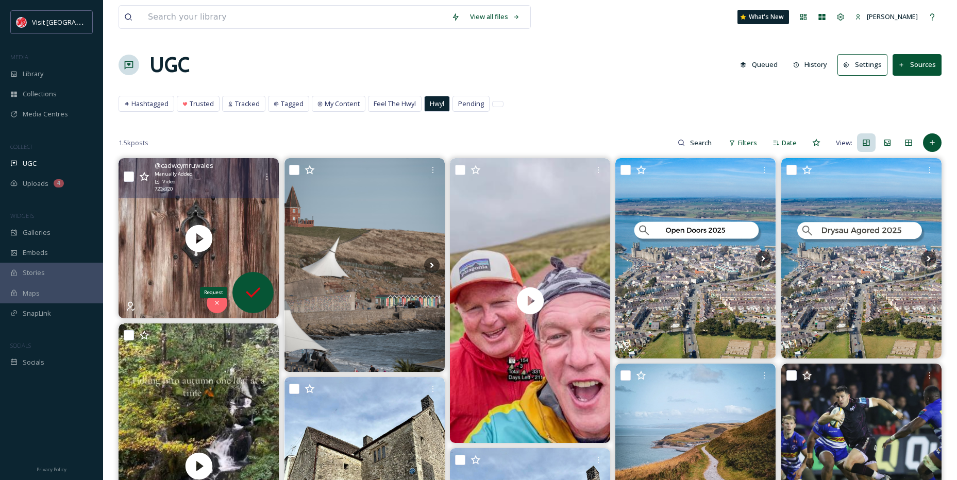
click at [249, 283] on icon at bounding box center [253, 292] width 21 height 21
click at [247, 288] on icon at bounding box center [253, 292] width 21 height 21
click at [258, 292] on icon at bounding box center [253, 293] width 14 height 10
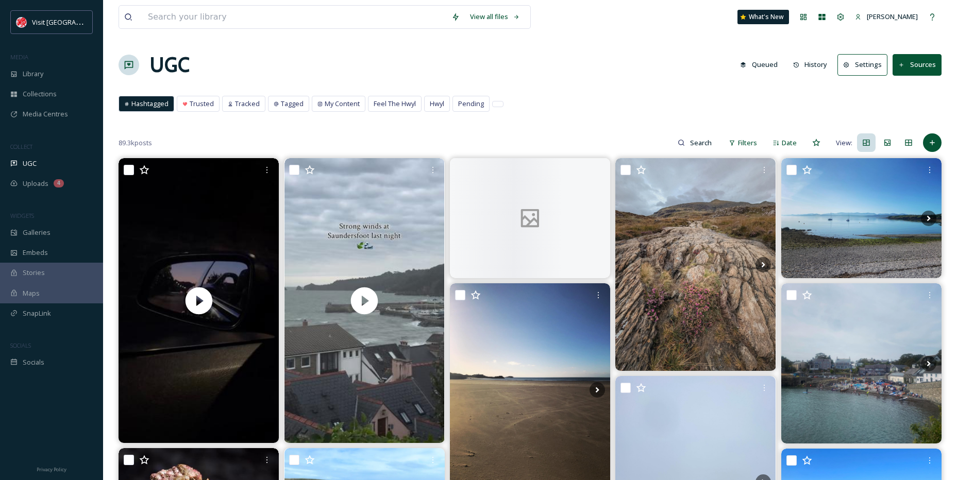
click at [931, 67] on button "Sources" at bounding box center [917, 64] width 49 height 21
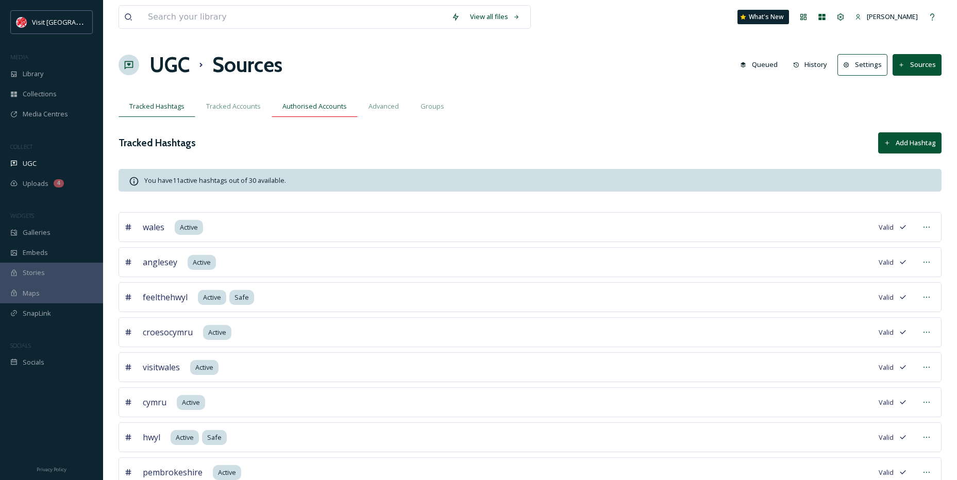
click at [319, 105] on span "Authorised Accounts" at bounding box center [314, 107] width 64 height 10
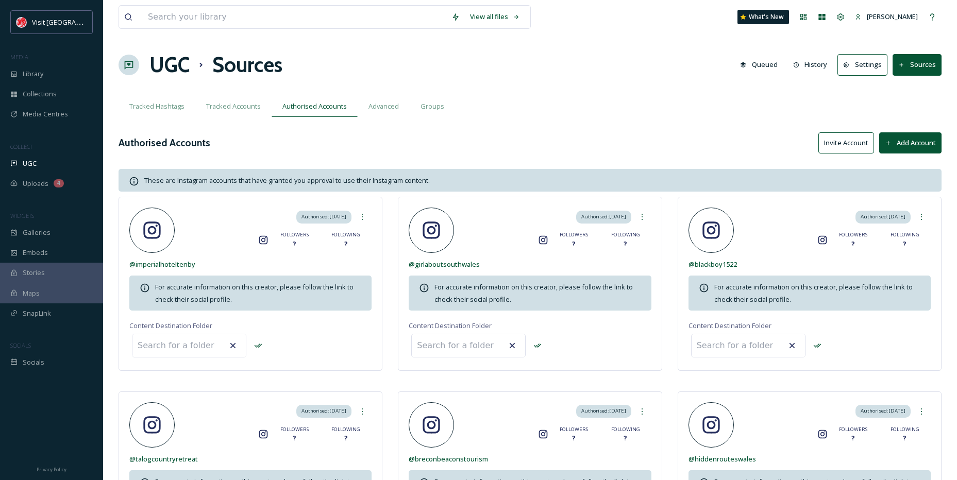
drag, startPoint x: 636, startPoint y: 440, endPoint x: 601, endPoint y: 85, distance: 356.7
drag, startPoint x: 382, startPoint y: 418, endPoint x: 442, endPoint y: 221, distance: 206.1
click at [60, 82] on div "Library" at bounding box center [51, 74] width 103 height 20
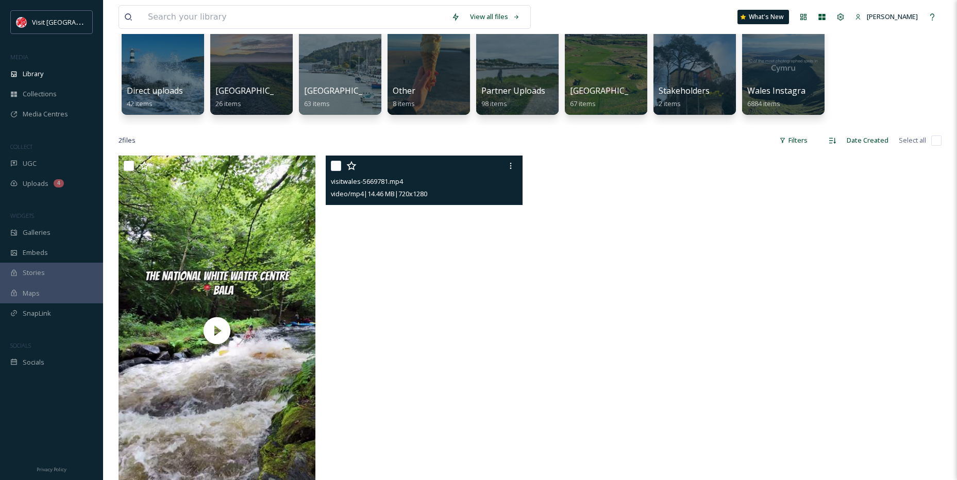
scroll to position [103, 0]
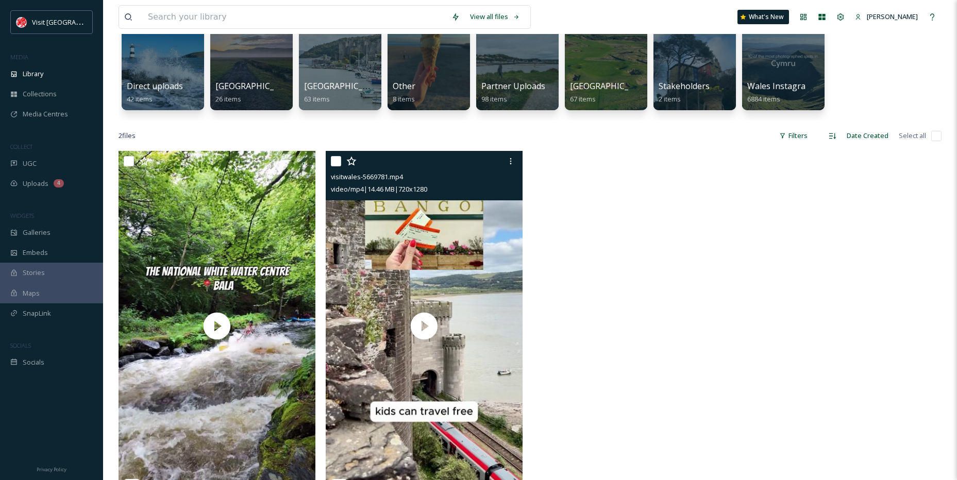
click at [333, 159] on input "checkbox" at bounding box center [336, 161] width 10 height 10
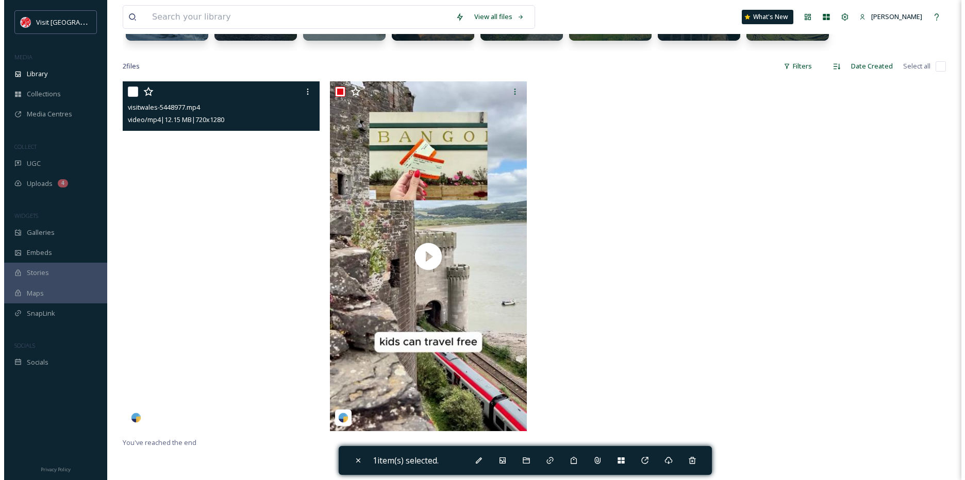
scroll to position [155, 0]
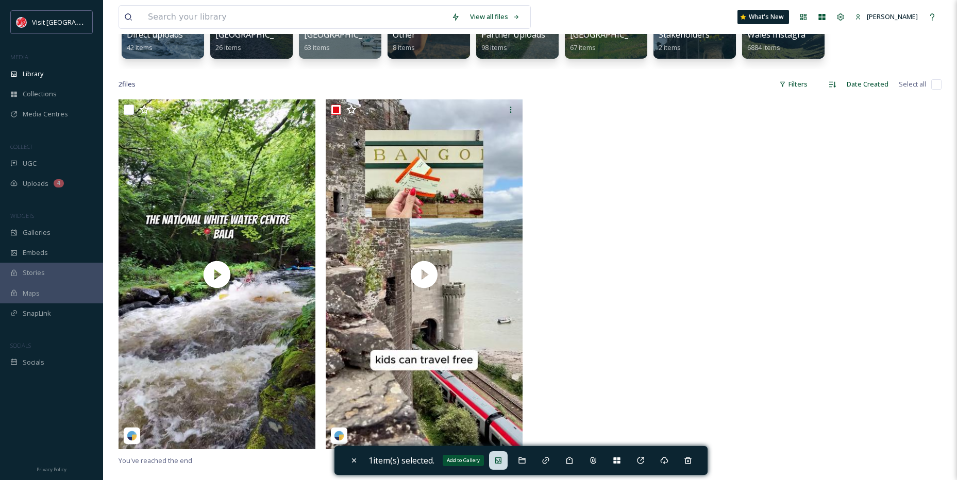
click at [506, 459] on div "Add to Gallery" at bounding box center [498, 460] width 19 height 19
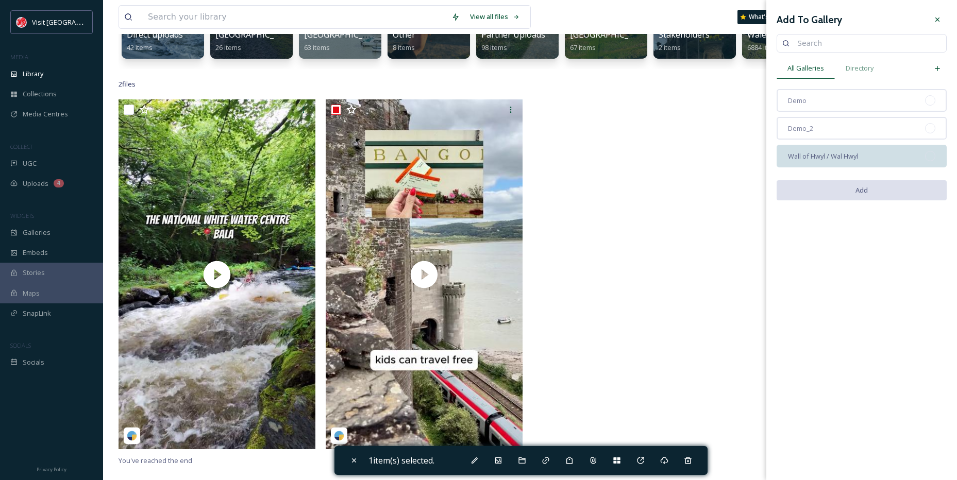
click at [836, 153] on span "Wall of Hwyl / Wal Hwyl" at bounding box center [823, 157] width 70 height 10
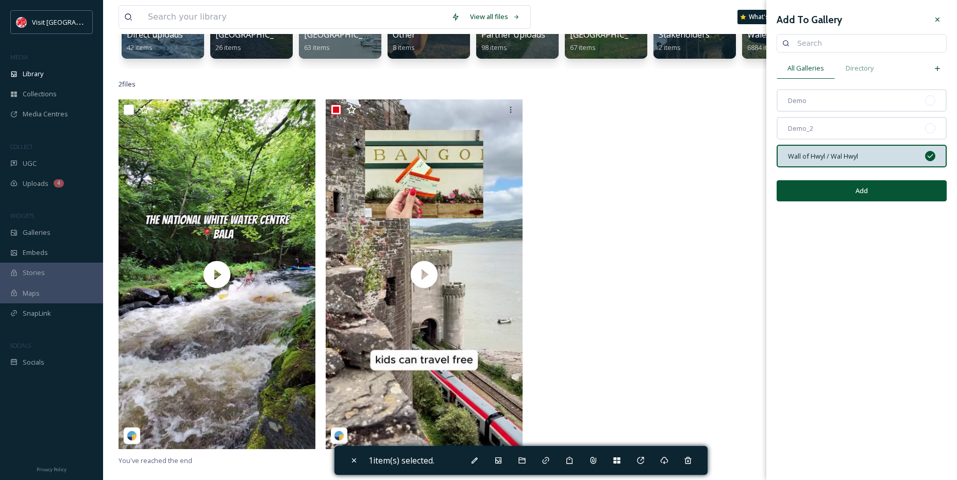
click at [851, 181] on button "Add" at bounding box center [862, 190] width 170 height 21
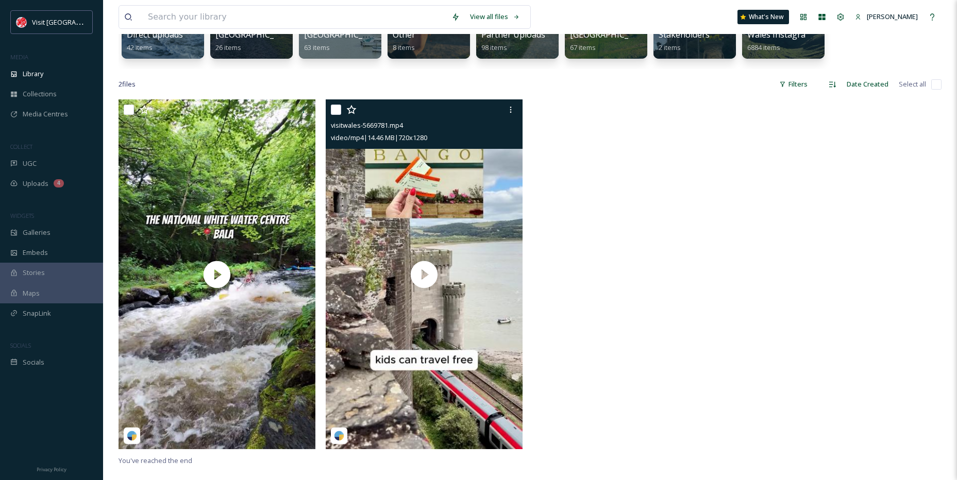
click at [336, 114] on input "checkbox" at bounding box center [336, 110] width 10 height 10
checkbox input "true"
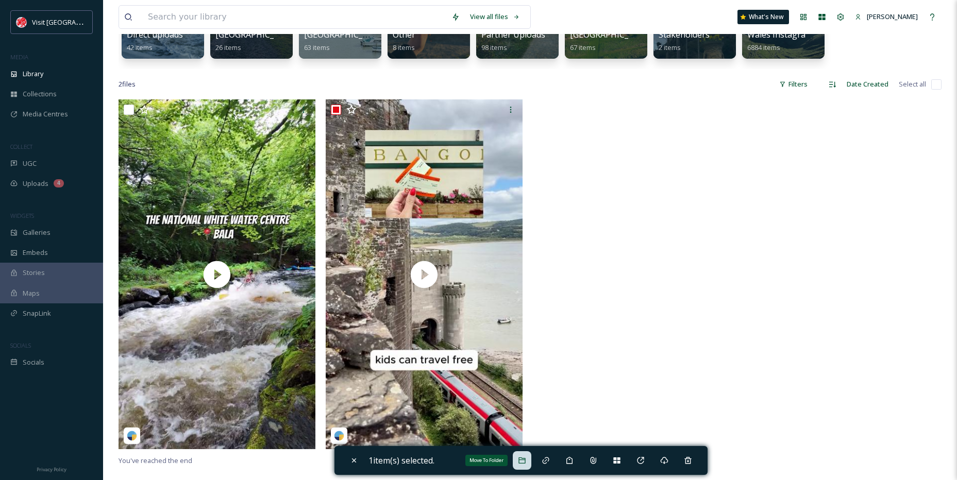
click at [520, 458] on icon at bounding box center [522, 461] width 8 height 8
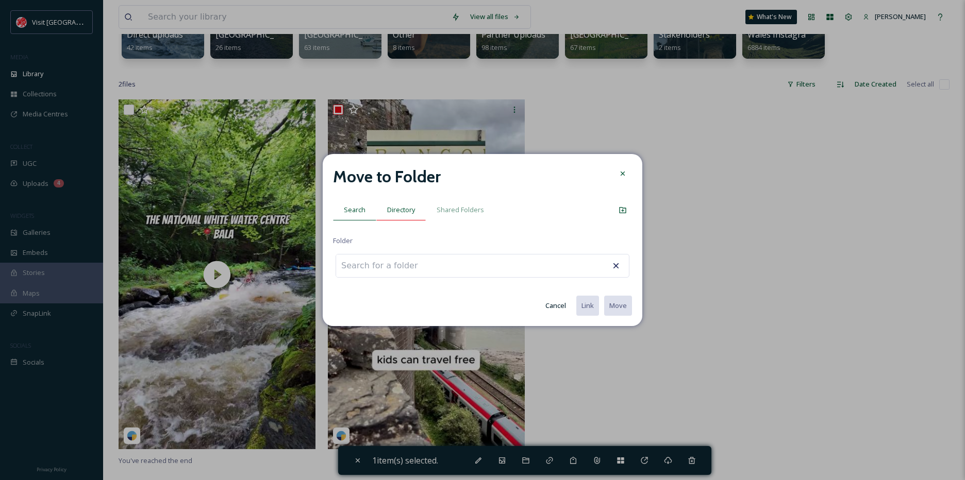
click at [405, 208] on span "Directory" at bounding box center [401, 210] width 28 height 10
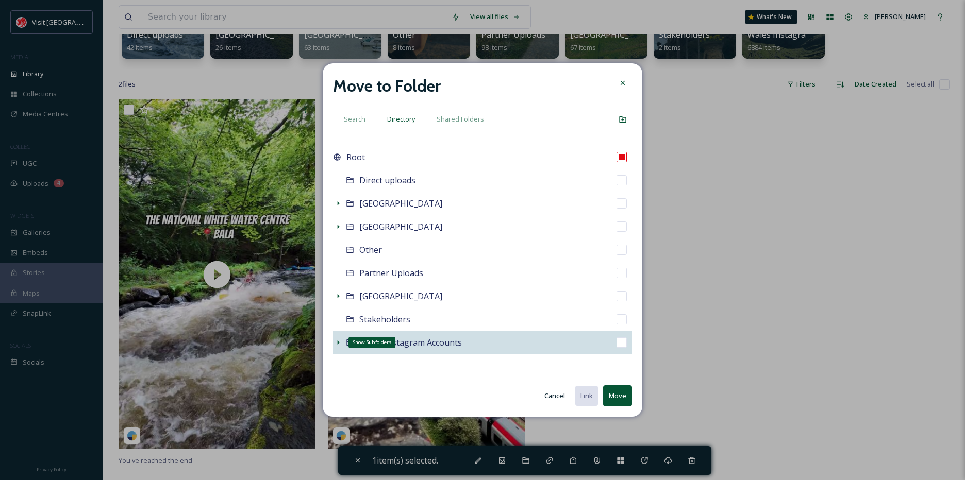
click at [341, 341] on icon at bounding box center [338, 343] width 8 height 8
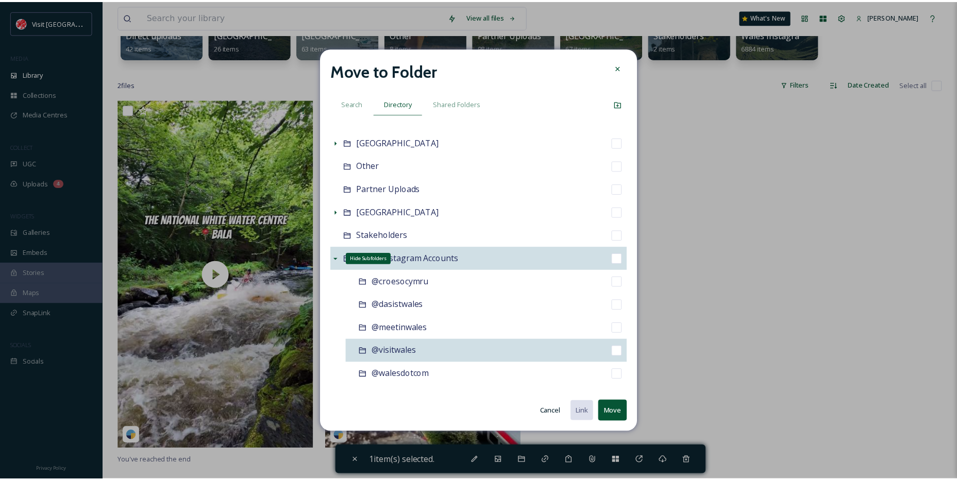
scroll to position [85, 0]
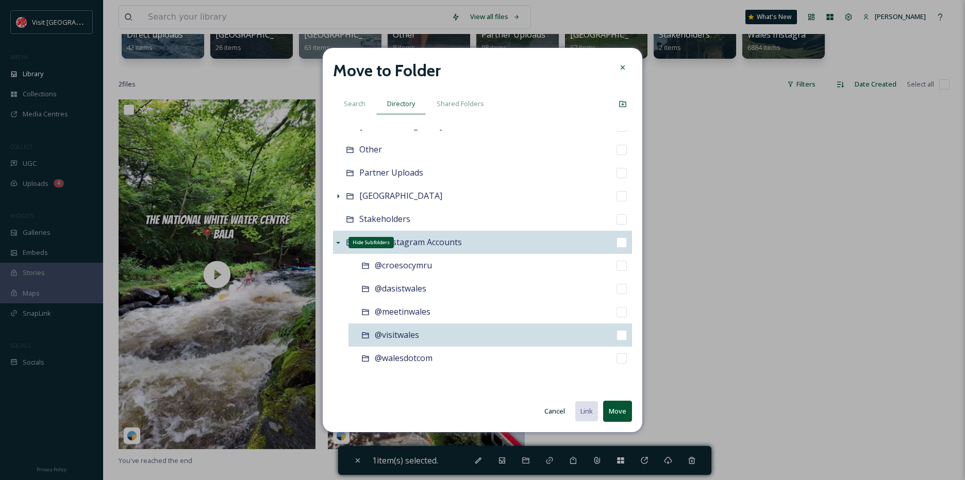
click at [426, 339] on div "@visitwales" at bounding box center [489, 335] width 283 height 23
checkbox input "false"
checkbox input "true"
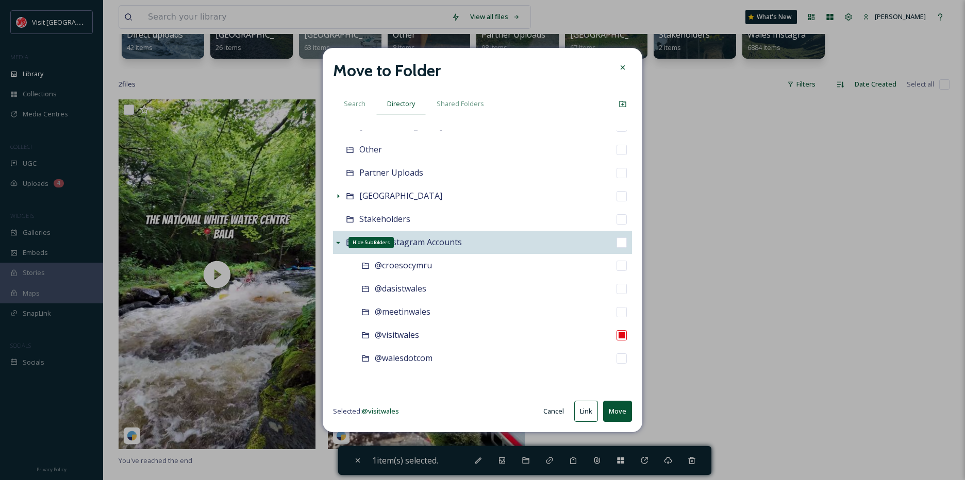
click at [622, 406] on button "Move" at bounding box center [617, 411] width 29 height 21
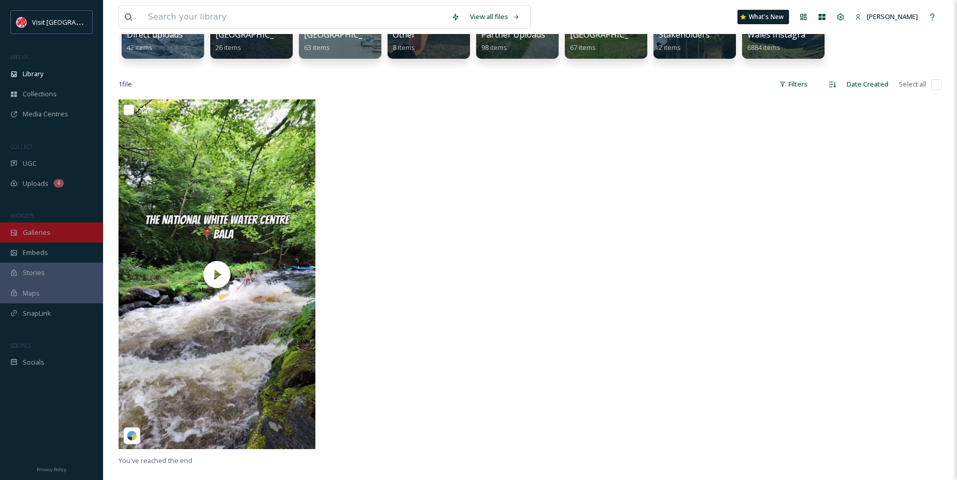
click at [45, 230] on span "Galleries" at bounding box center [37, 233] width 28 height 10
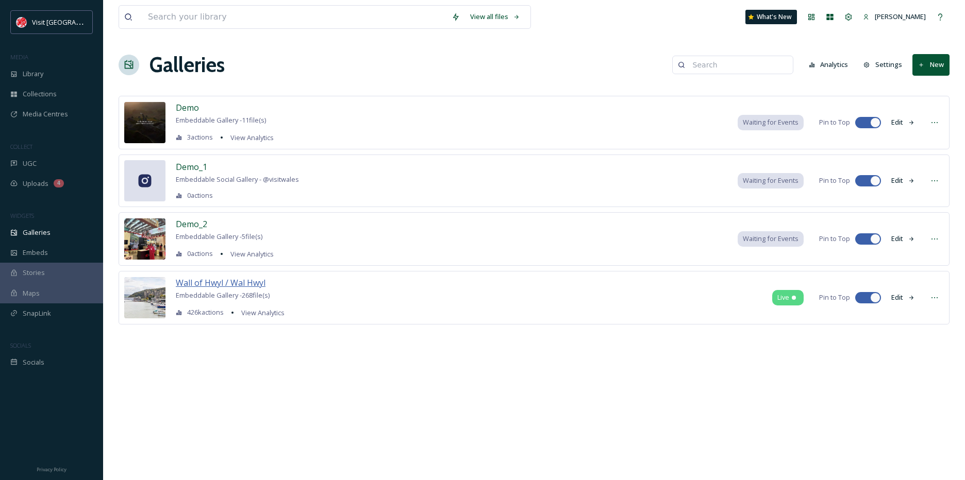
click at [245, 279] on span "Wall of Hwyl / Wal Hwyl" at bounding box center [221, 282] width 90 height 11
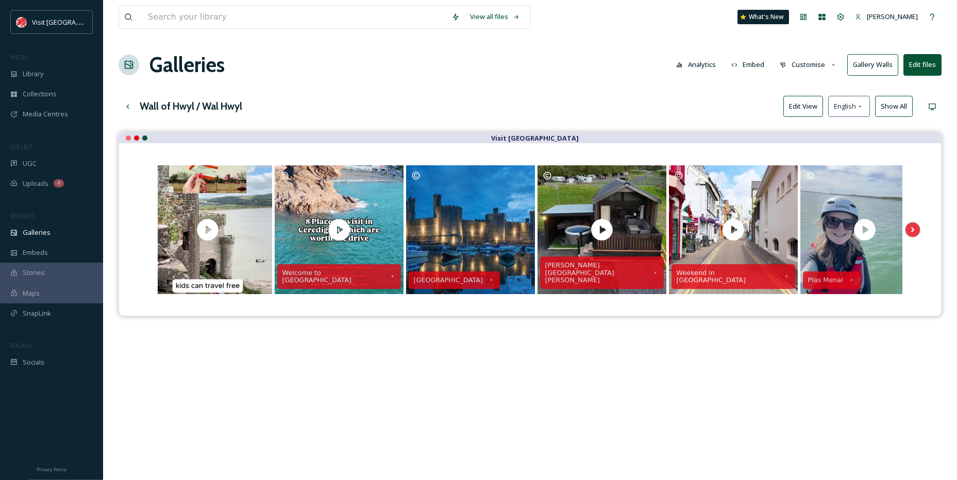
click at [806, 111] on button "Edit View" at bounding box center [803, 106] width 40 height 21
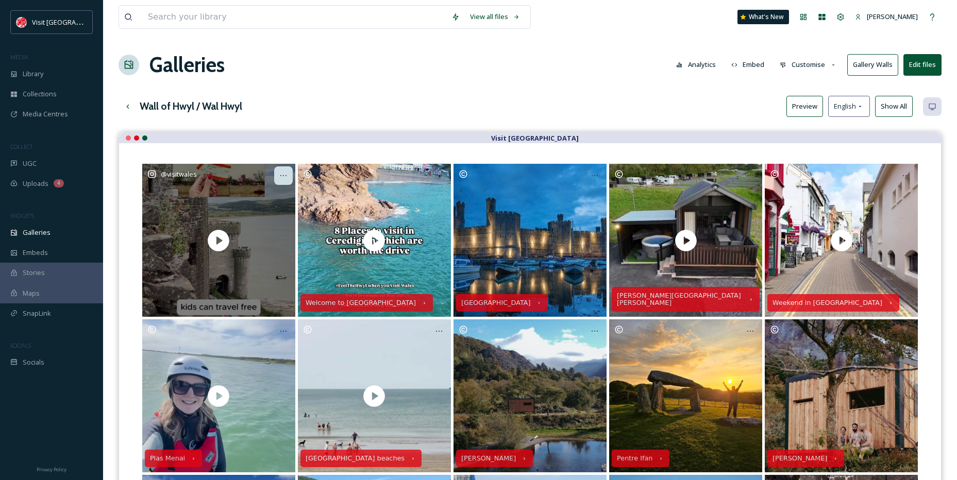
click at [288, 178] on div at bounding box center [283, 175] width 19 height 19
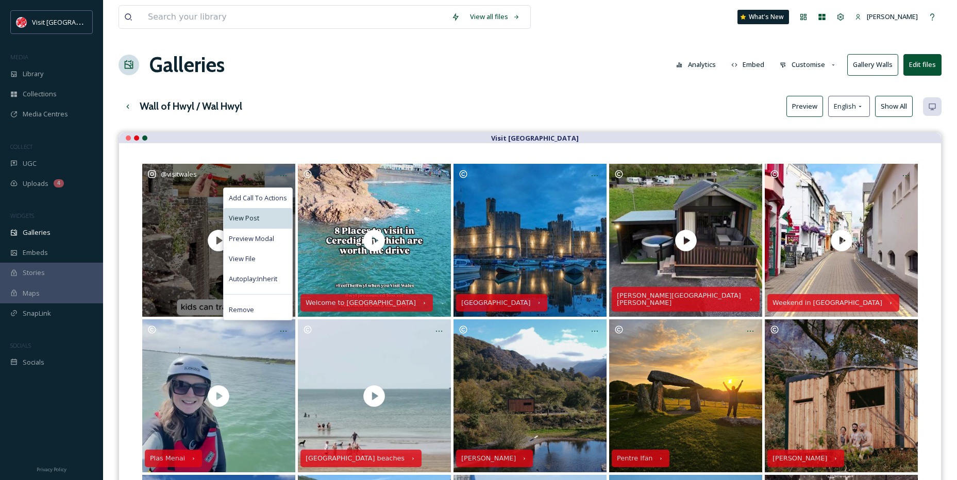
click at [255, 215] on span "View Post" at bounding box center [244, 218] width 30 height 10
click at [263, 258] on div "View File" at bounding box center [258, 259] width 69 height 20
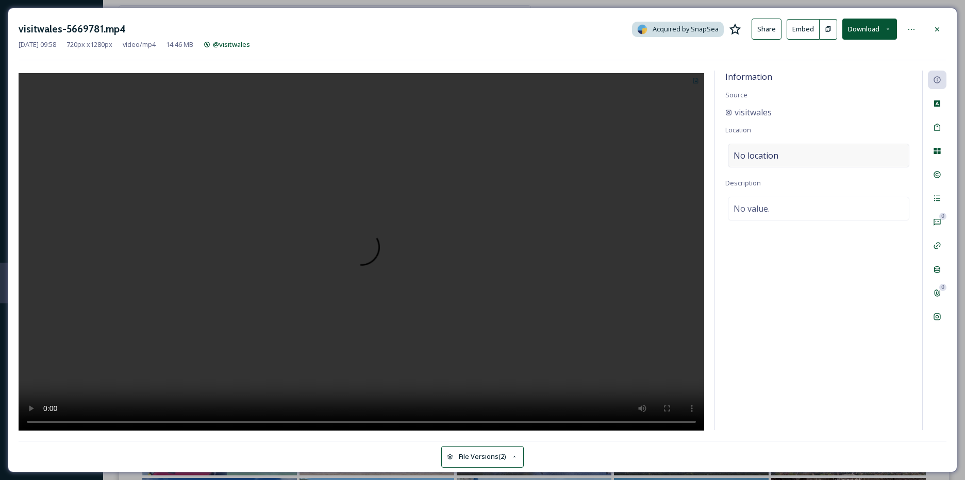
click at [777, 154] on span "No location" at bounding box center [755, 155] width 45 height 12
click at [763, 205] on span "No value." at bounding box center [751, 209] width 36 height 12
click at [763, 205] on textarea at bounding box center [818, 240] width 187 height 86
paste textarea "Enjoy free kids’ travel and half-price history in Cymru! 🏴󠁧󠁢󠁷󠁬󠁳󠁿🏰 | @transport_…"
type textarea "Enjoy free kids’ travel and half-price history in Cymru! 🏴󠁧󠁢󠁷󠁬󠁳󠁿🏰 | @transport_…"
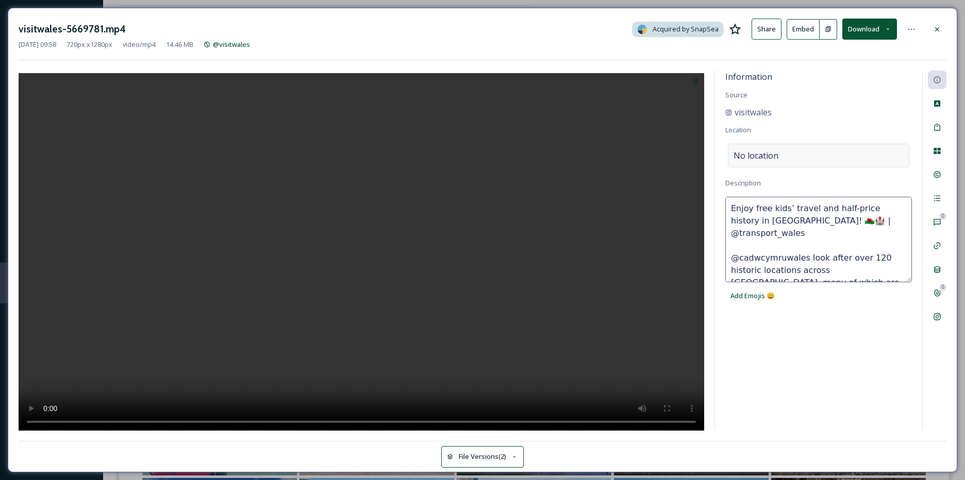
click at [759, 153] on span "No location" at bounding box center [755, 155] width 45 height 12
click at [759, 153] on input at bounding box center [818, 155] width 180 height 23
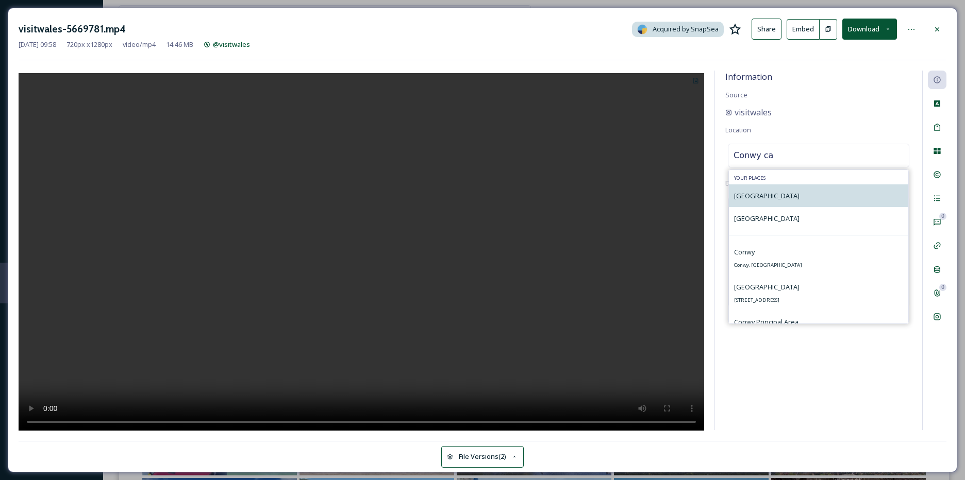
type input "Conwy ca"
click at [759, 199] on span "Conwy Castle" at bounding box center [766, 195] width 65 height 9
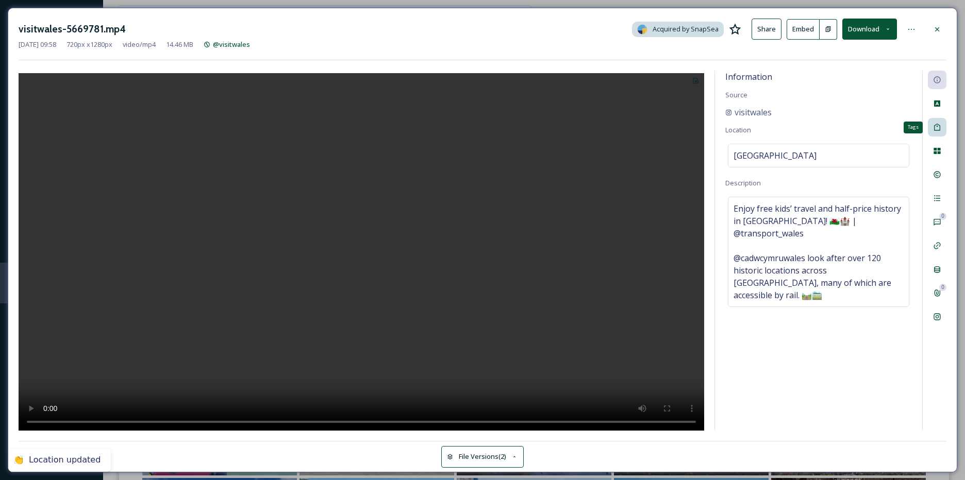
click at [945, 121] on div "Tags" at bounding box center [937, 127] width 19 height 19
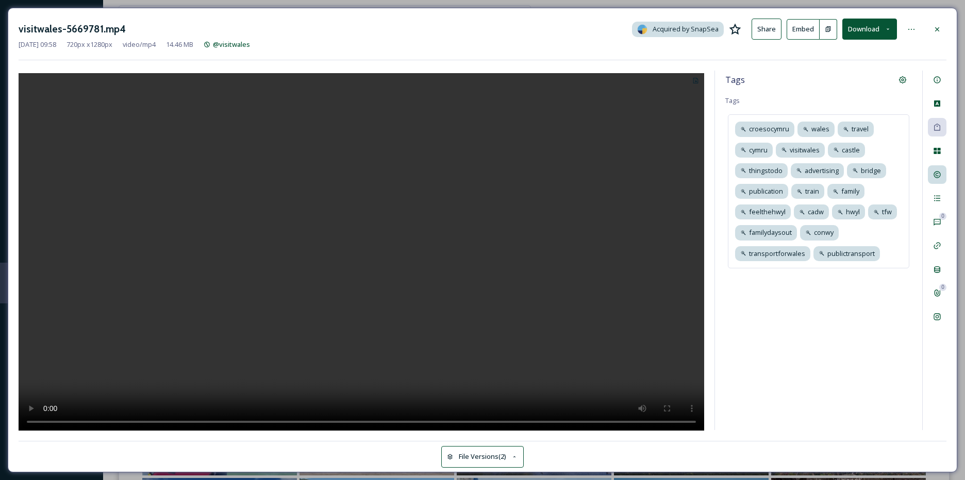
click at [944, 176] on div at bounding box center [937, 174] width 19 height 19
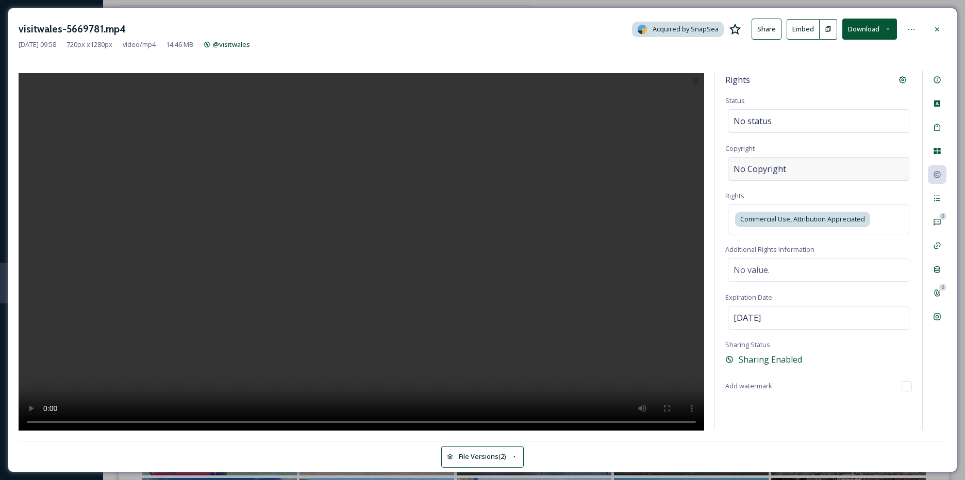
click at [797, 163] on div "No Copyright" at bounding box center [818, 169] width 181 height 24
type input "Crown copyright"
click at [942, 29] on div at bounding box center [937, 29] width 19 height 19
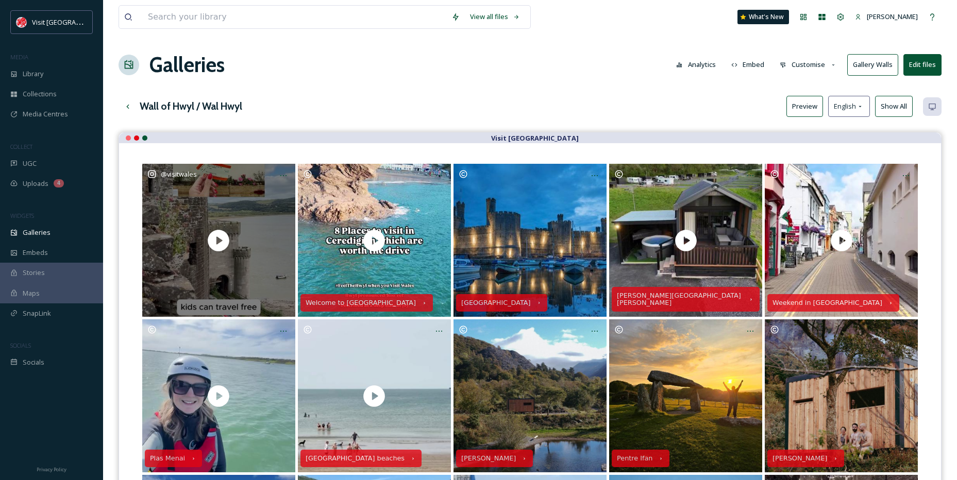
click at [239, 217] on div "@ visitwales" at bounding box center [218, 240] width 153 height 153
click at [284, 173] on icon at bounding box center [283, 176] width 8 height 8
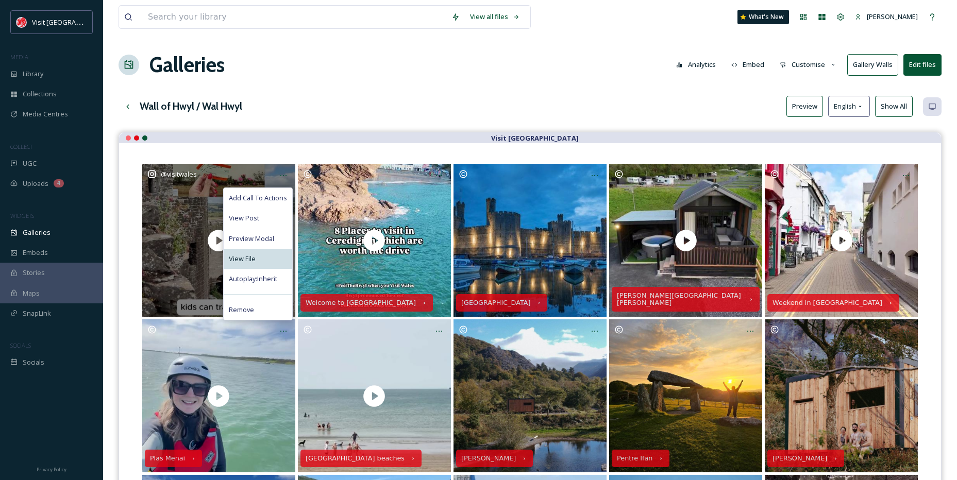
click at [253, 256] on span "View File" at bounding box center [242, 259] width 27 height 10
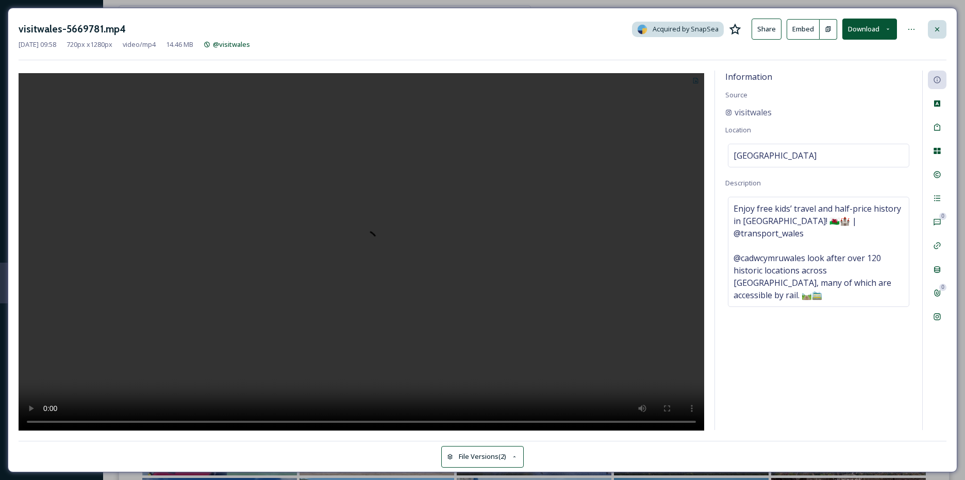
click at [942, 22] on div at bounding box center [937, 29] width 19 height 19
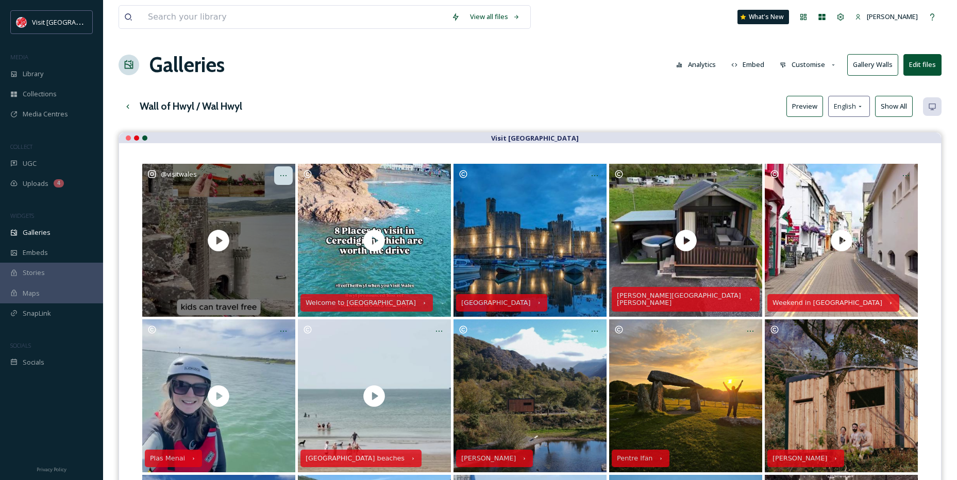
click at [278, 171] on div at bounding box center [283, 175] width 19 height 19
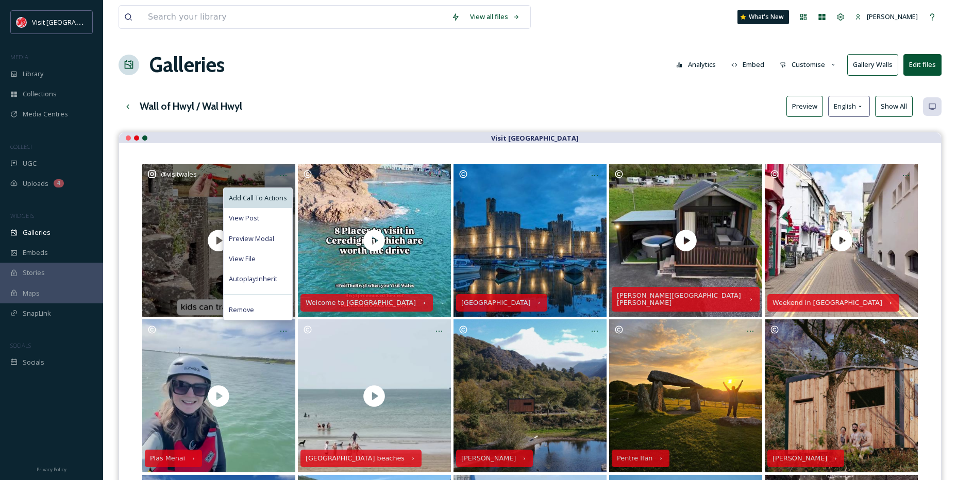
click at [258, 198] on span "Add Call To Actions" at bounding box center [258, 198] width 58 height 10
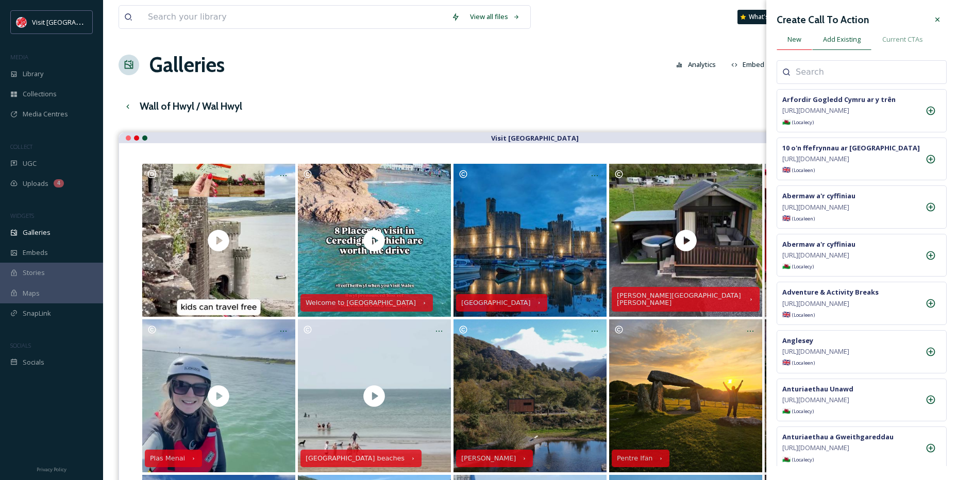
click at [804, 41] on div "New" at bounding box center [795, 39] width 36 height 21
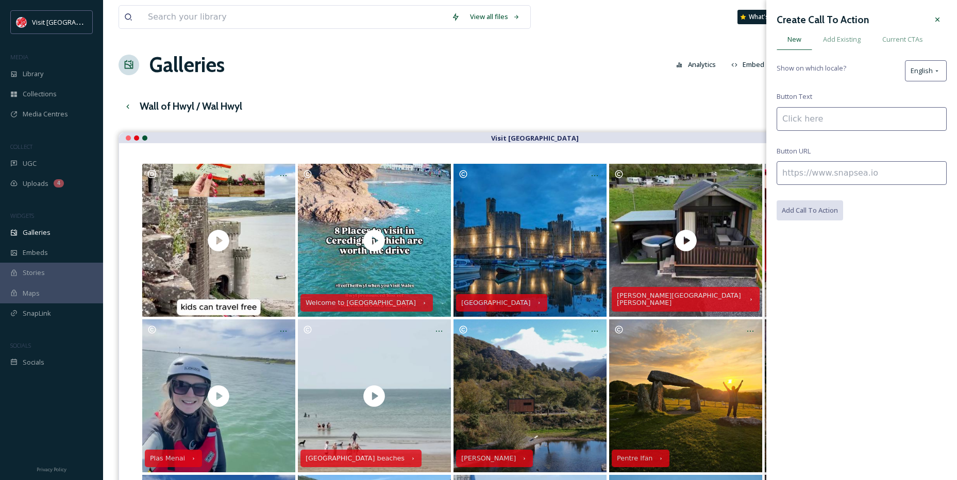
click at [816, 117] on input at bounding box center [862, 119] width 170 height 24
type input "TFW"
paste input "https://tfw.wales/plan-a-journey?gad_source=1&gad_campaignid=17300841040&gclid=…"
type input "https://tfw.wales/plan-a-journey?gad_source=1&gad_campaignid=17300841040&gclid=…"
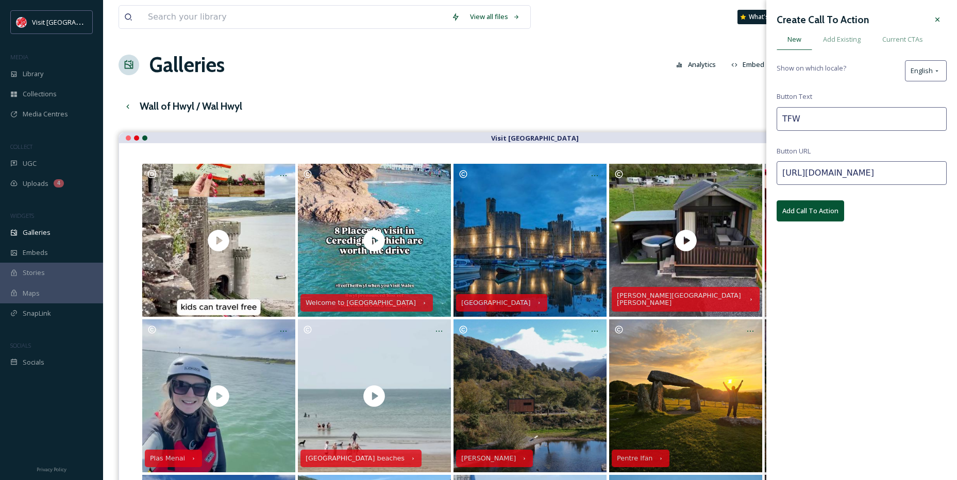
click at [829, 202] on button "Add Call To Action" at bounding box center [811, 210] width 68 height 21
click at [937, 20] on icon at bounding box center [937, 20] width 4 height 4
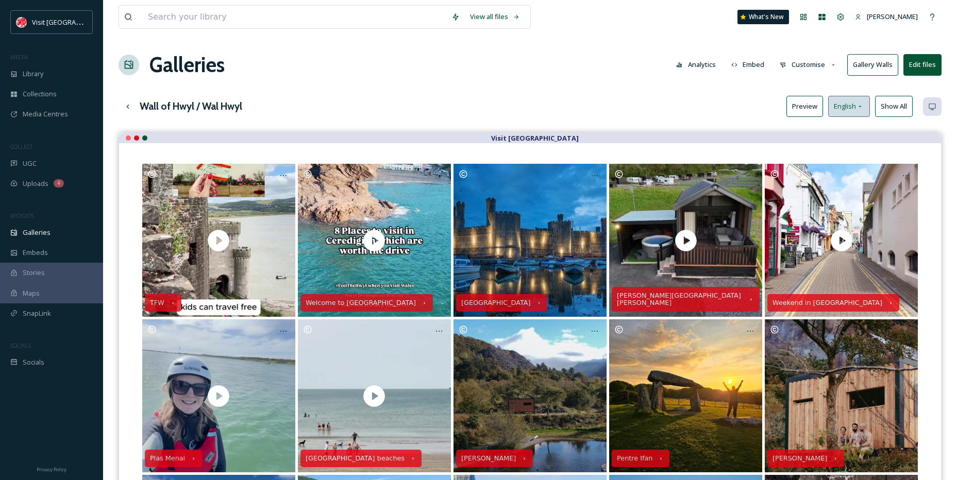
click at [857, 113] on div "English" at bounding box center [849, 106] width 42 height 21
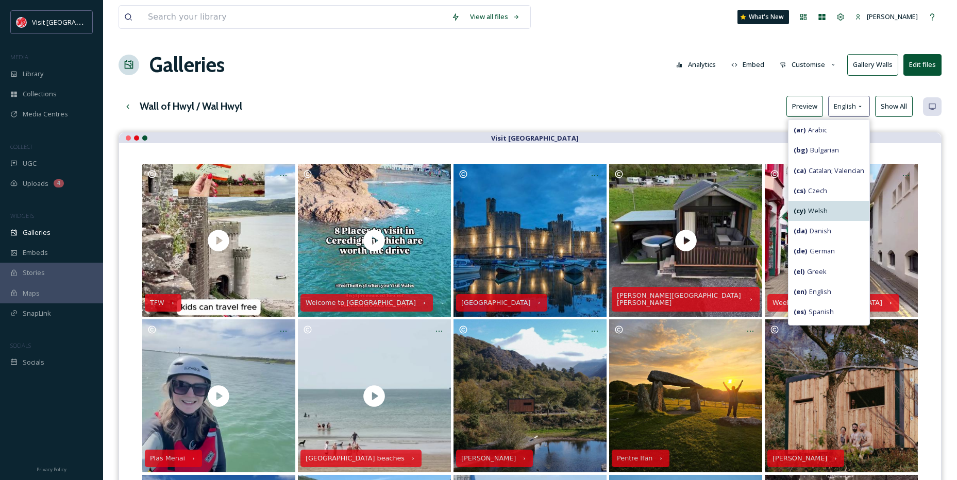
click at [832, 203] on div "( cy ) Welsh" at bounding box center [828, 211] width 81 height 20
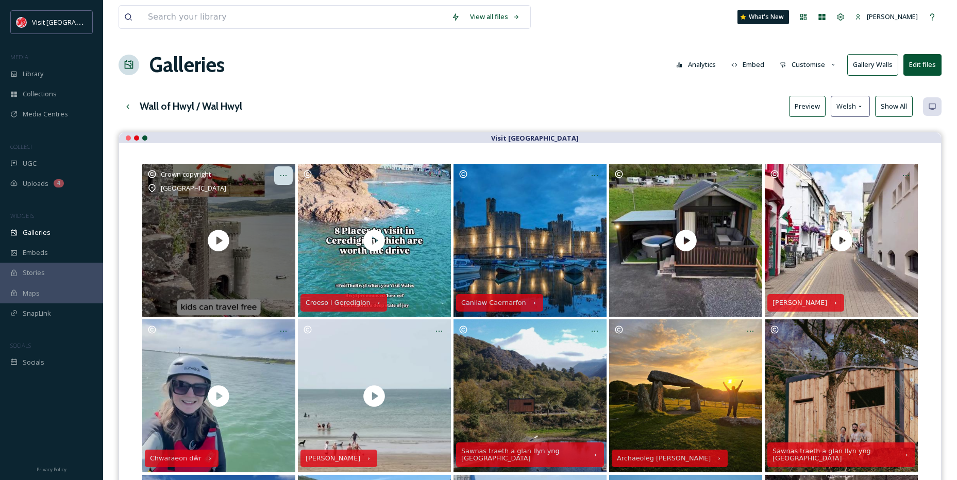
click at [288, 172] on div at bounding box center [283, 175] width 19 height 19
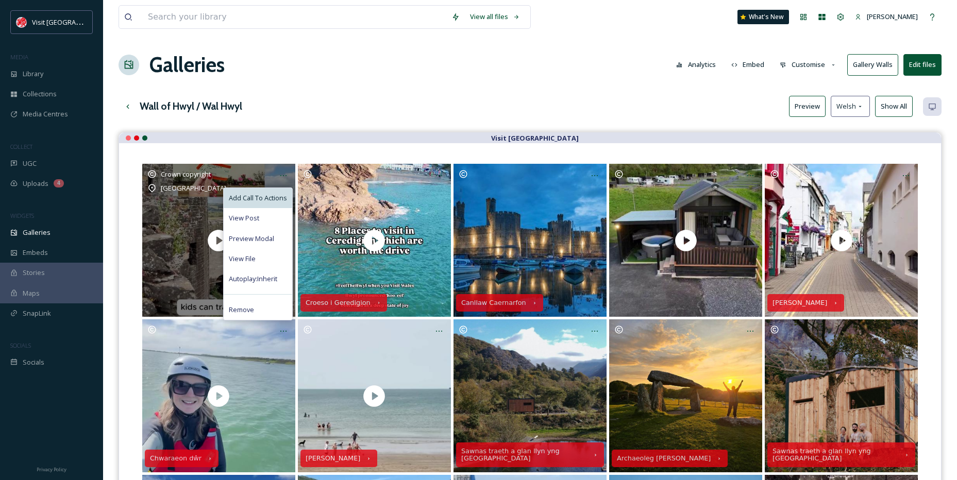
click at [259, 198] on span "Add Call To Actions" at bounding box center [258, 198] width 58 height 10
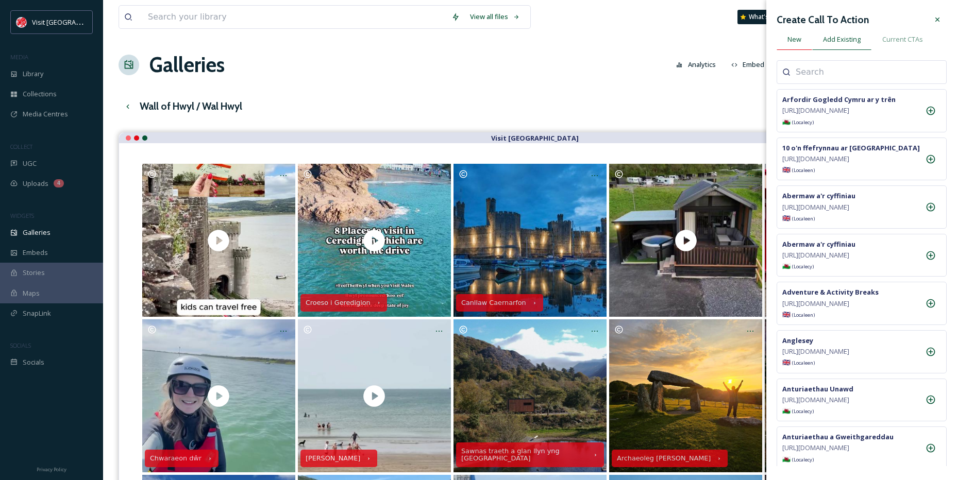
click at [801, 39] on div "New" at bounding box center [795, 39] width 36 height 21
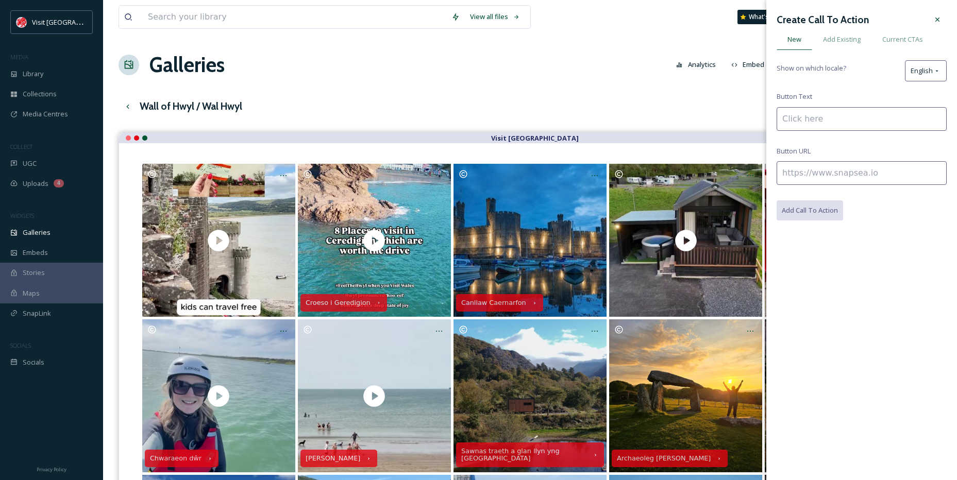
click at [817, 112] on input at bounding box center [862, 119] width 170 height 24
click at [947, 65] on div "Create Call To Action New Add Existing Current CTAs Show on which locale? Engli…" at bounding box center [861, 115] width 191 height 231
click at [942, 67] on div "English" at bounding box center [926, 70] width 42 height 21
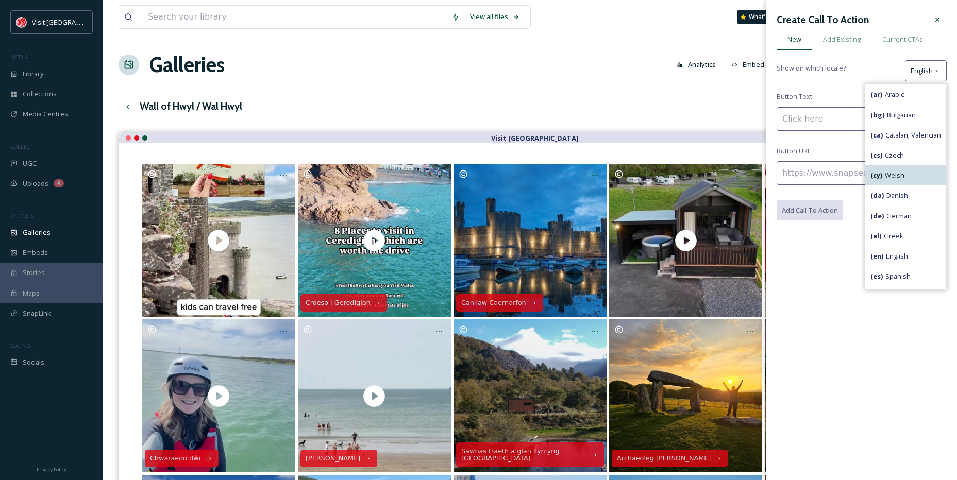
click at [891, 179] on span "( cy ) Welsh" at bounding box center [887, 176] width 34 height 10
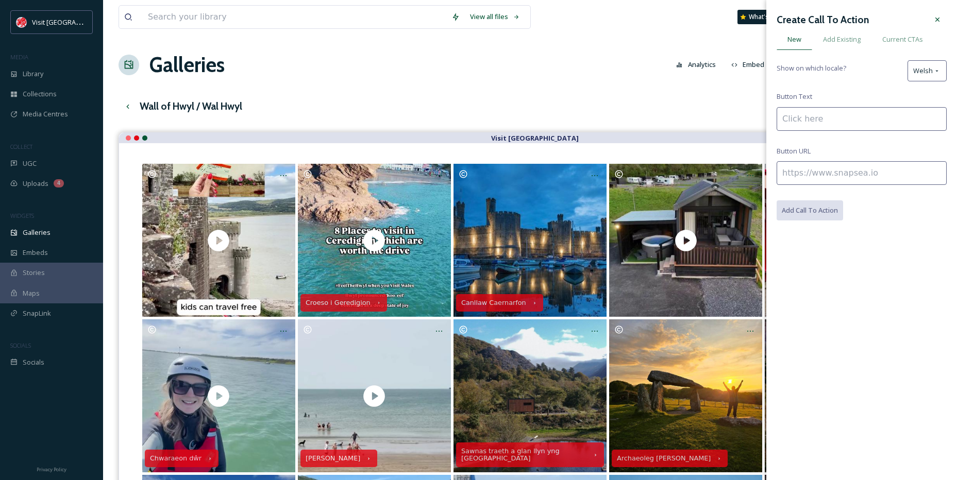
click at [835, 110] on input at bounding box center [862, 119] width 170 height 24
paste input "Trafnidiaeth Cymru"
type input "Trafnidiaeth Cymru"
click at [850, 177] on input at bounding box center [862, 173] width 170 height 24
paste input "https://trc.cymru/cynllunio-taith?_gl=1*1g8265i*_gcl_aw*R0NMLjE3NTczMjM3NzguQ2p…"
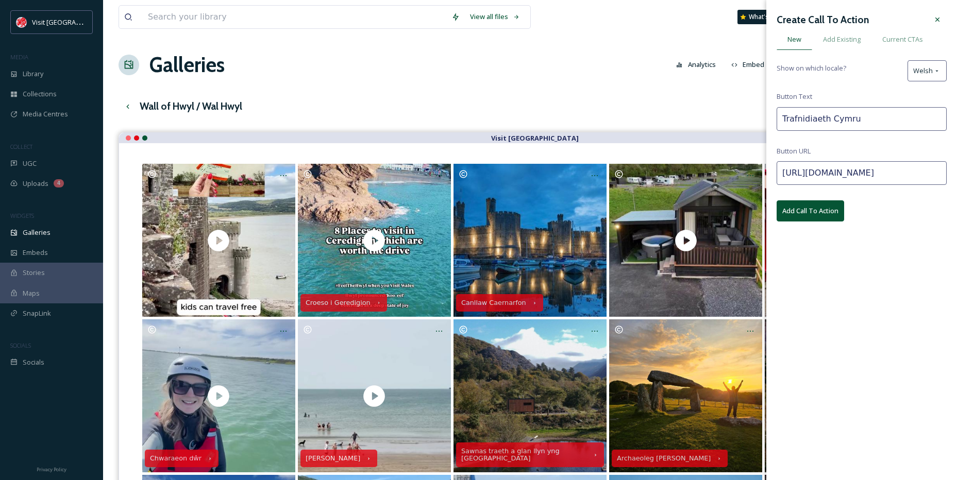
scroll to position [0, 1411]
type input "https://trc.cymru/cynllunio-taith?_gl=1*1g8265i*_gcl_aw*R0NMLjE3NTczMjM3NzguQ2p…"
click at [836, 220] on button "Add Call To Action" at bounding box center [811, 210] width 68 height 21
click at [929, 20] on div at bounding box center [937, 19] width 19 height 19
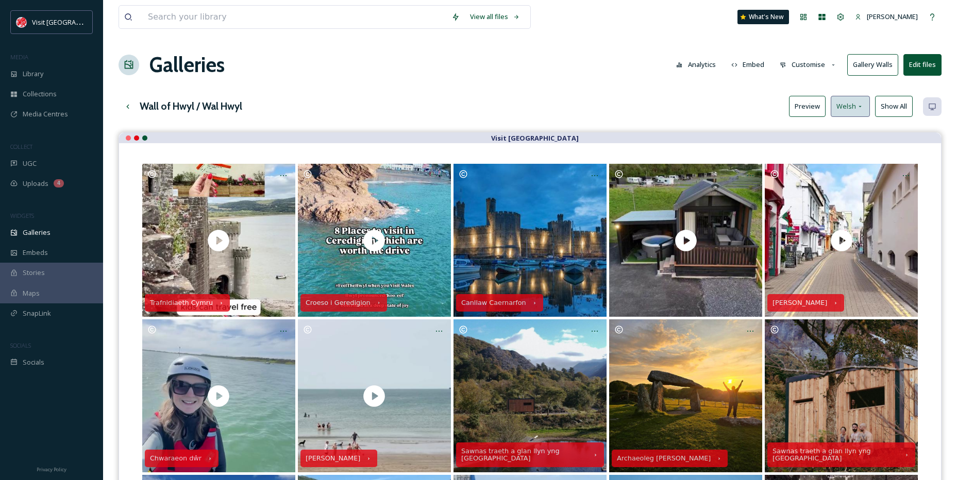
click at [868, 111] on div "Welsh" at bounding box center [850, 106] width 39 height 21
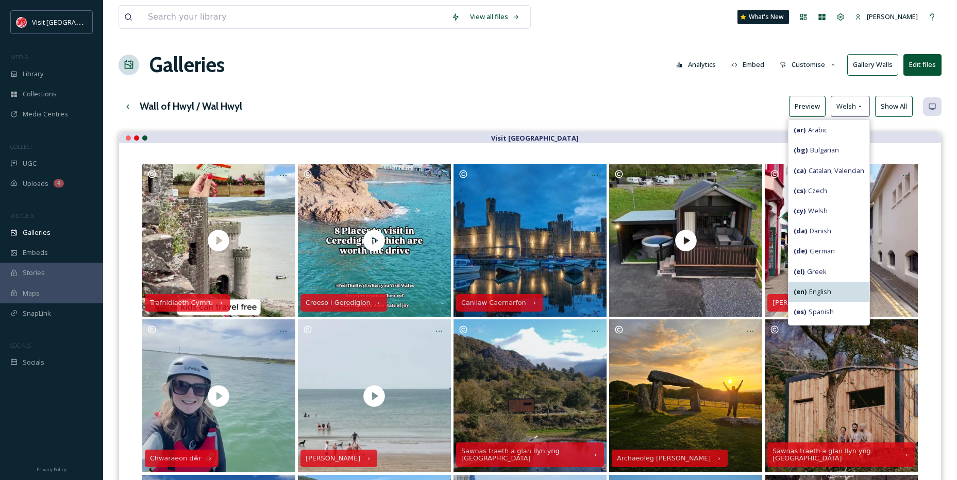
click at [818, 288] on span "( en ) English" at bounding box center [813, 292] width 38 height 10
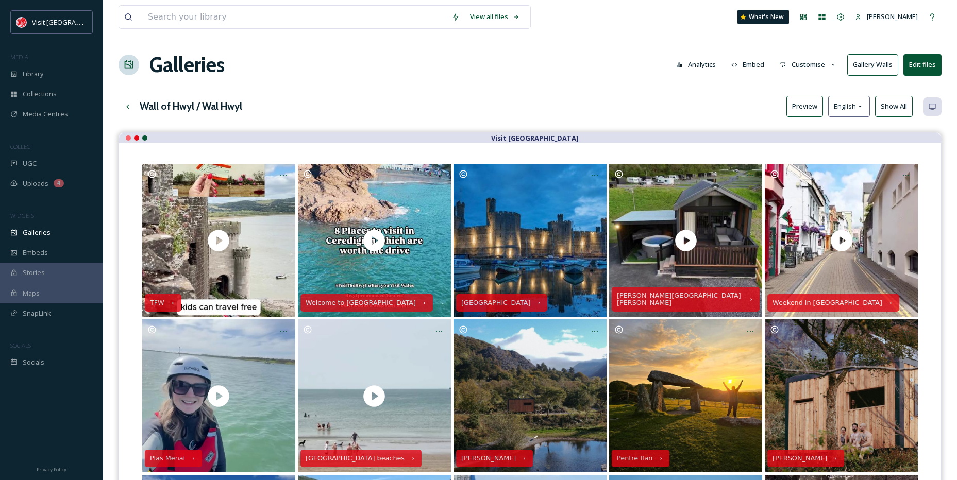
click at [804, 111] on button "Preview" at bounding box center [804, 106] width 37 height 21
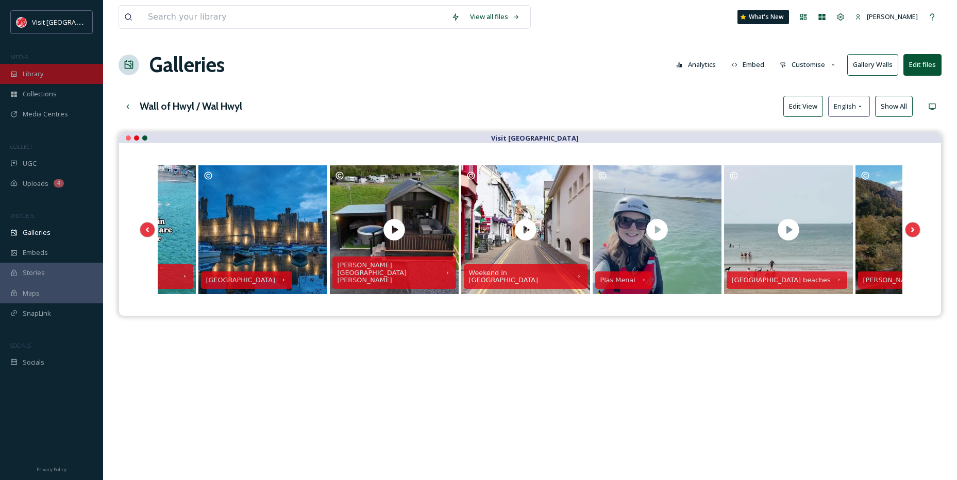
click at [35, 76] on span "Library" at bounding box center [33, 74] width 21 height 10
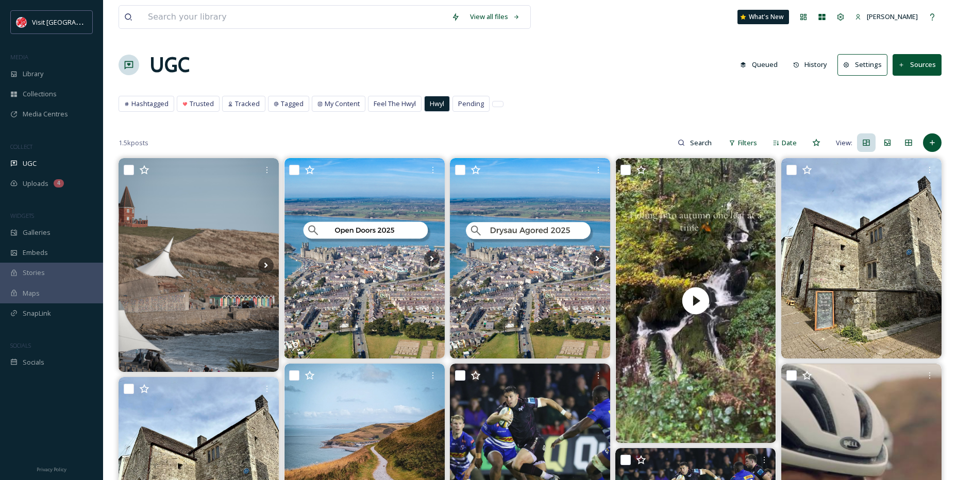
click at [441, 103] on span "Hwyl" at bounding box center [437, 104] width 14 height 10
drag, startPoint x: 343, startPoint y: 325, endPoint x: 447, endPoint y: 65, distance: 280.0
click at [700, 146] on input at bounding box center [701, 142] width 33 height 21
type input "cadw"
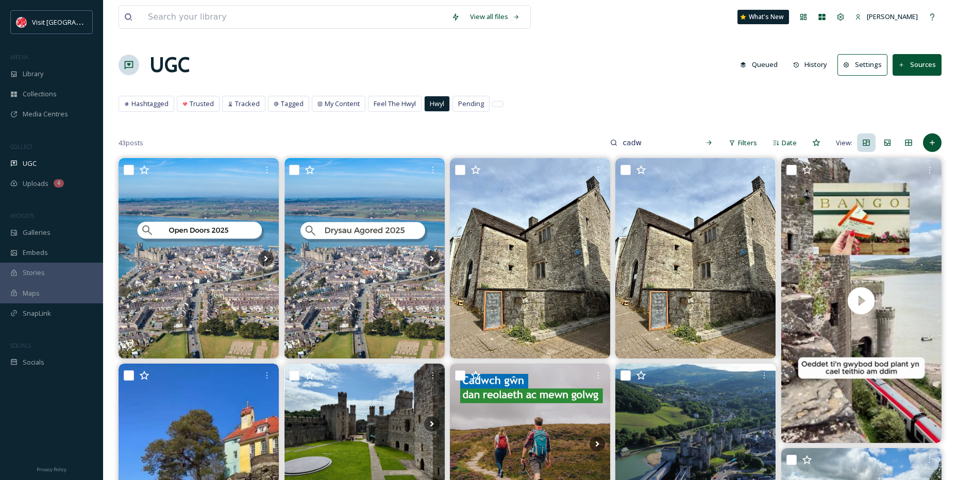
click at [439, 105] on span "Hwyl" at bounding box center [437, 104] width 14 height 10
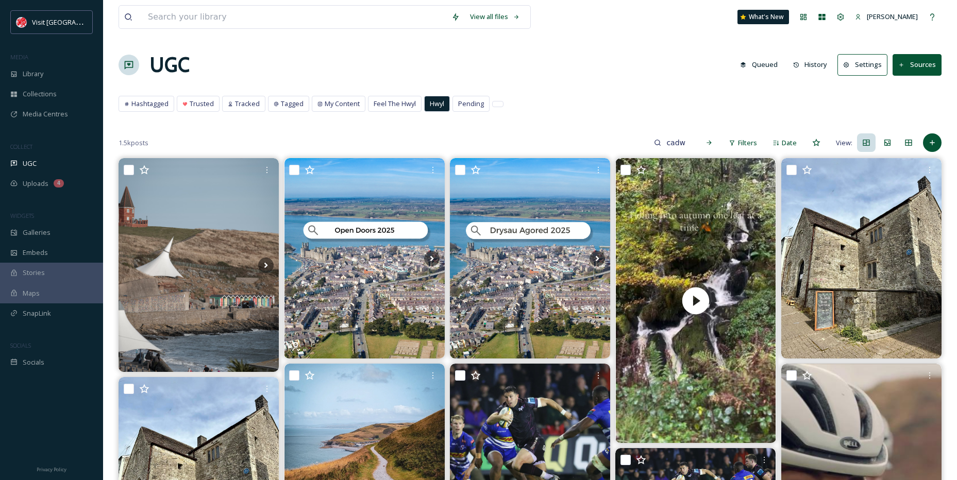
click at [442, 108] on span "Hwyl" at bounding box center [437, 104] width 14 height 10
click at [164, 99] on span "Hashtagged" at bounding box center [149, 104] width 37 height 10
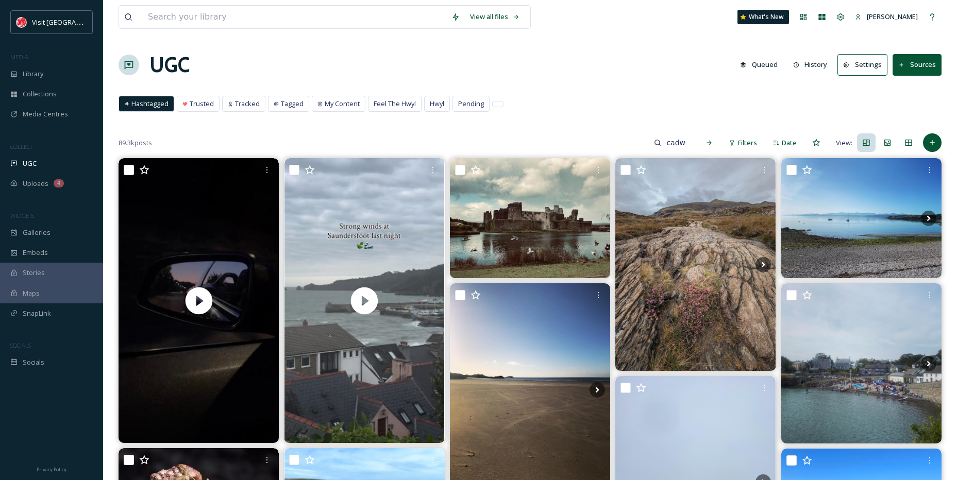
drag, startPoint x: 686, startPoint y: 145, endPoint x: 501, endPoint y: 146, distance: 185.0
click at [501, 146] on div "89.3k posts cadw Filters Date View:" at bounding box center [530, 142] width 823 height 21
click at [934, 143] on icon at bounding box center [932, 143] width 5 height 5
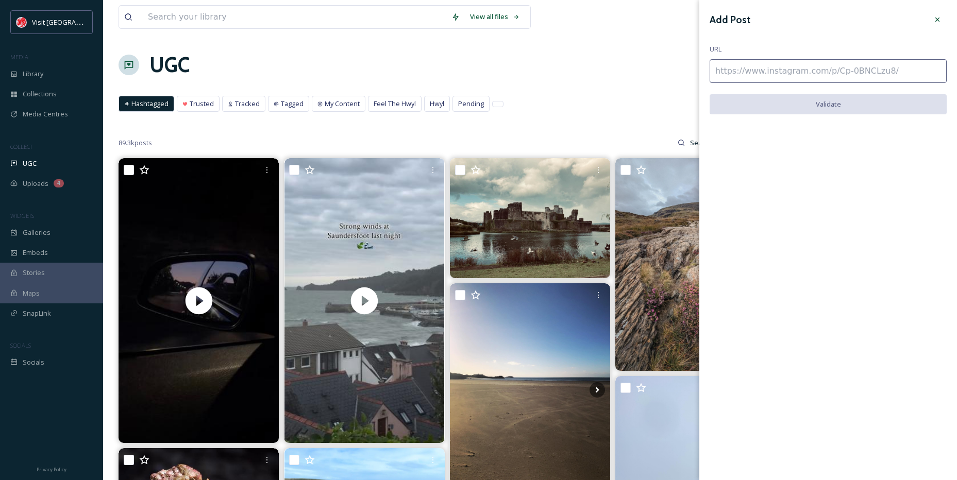
click at [781, 74] on input at bounding box center [828, 71] width 237 height 24
paste input "[URL][DOMAIN_NAME]"
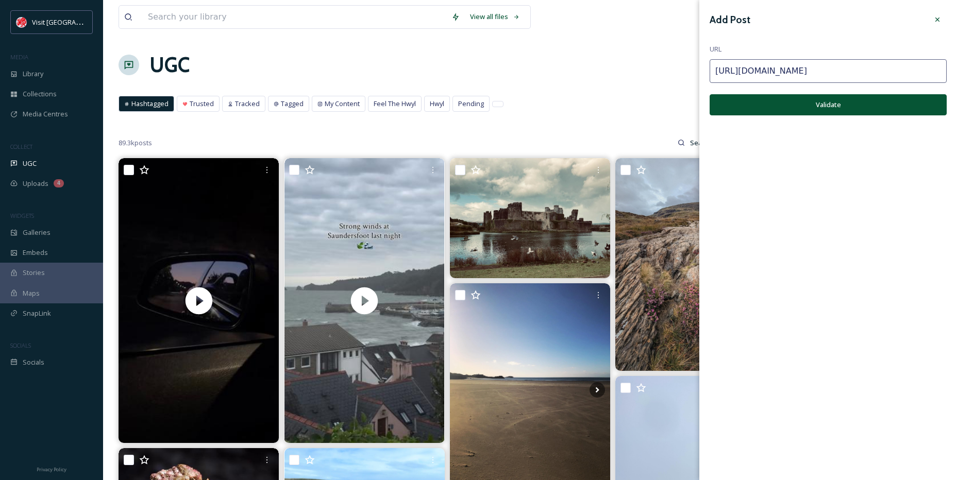
type input "[URL][DOMAIN_NAME]"
click at [820, 100] on button "Validate" at bounding box center [828, 104] width 237 height 21
click at [790, 109] on button "Add Post" at bounding box center [828, 104] width 237 height 21
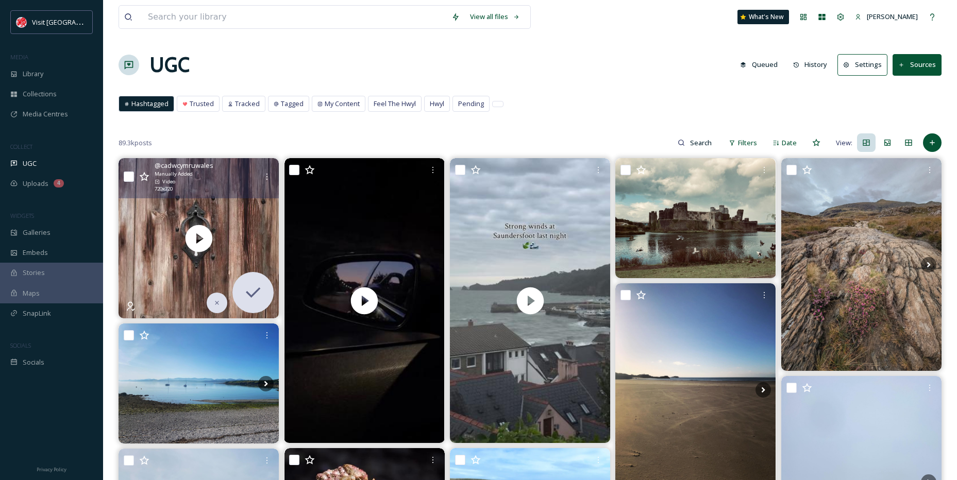
click at [124, 174] on input "checkbox" at bounding box center [129, 177] width 10 height 10
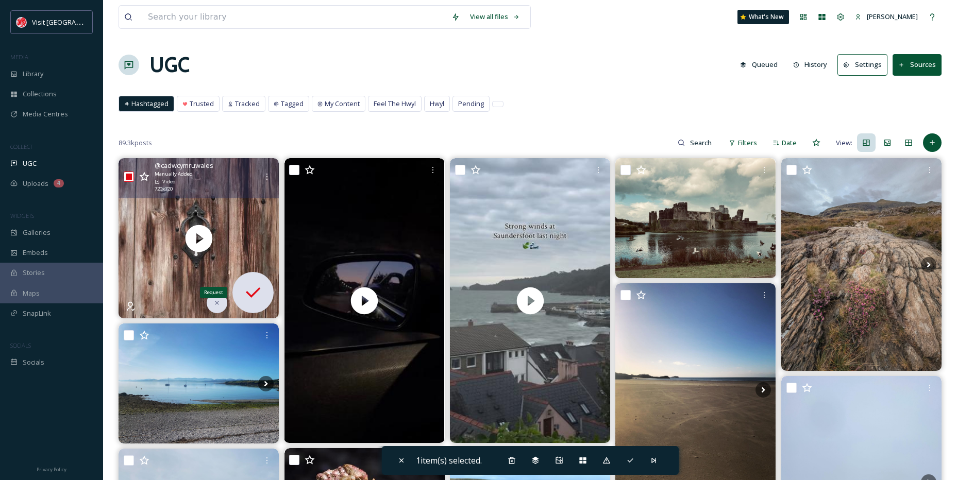
click at [256, 298] on icon at bounding box center [253, 292] width 21 height 21
click at [256, 294] on icon at bounding box center [253, 292] width 21 height 21
click at [130, 176] on input "checkbox" at bounding box center [129, 177] width 10 height 10
checkbox input "false"
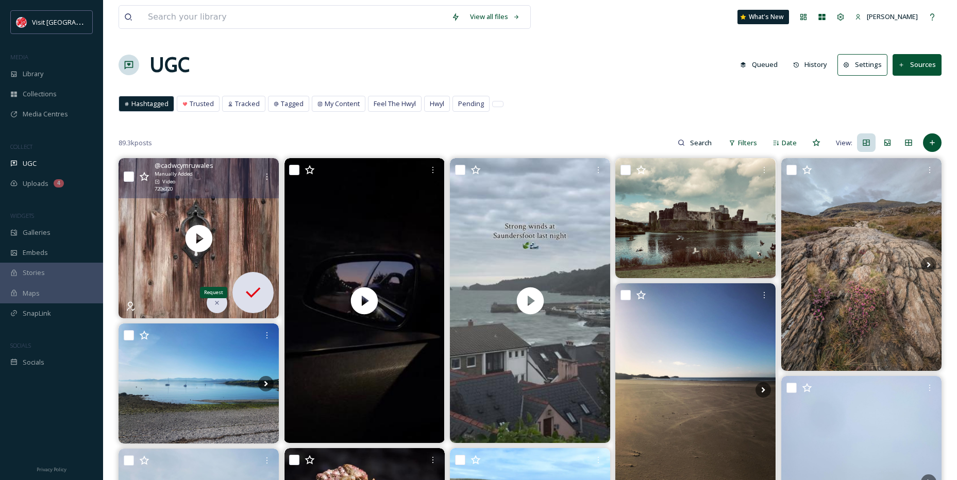
click at [257, 292] on icon at bounding box center [253, 293] width 14 height 10
click at [251, 295] on icon at bounding box center [253, 292] width 21 height 21
click at [267, 183] on div at bounding box center [267, 176] width 19 height 19
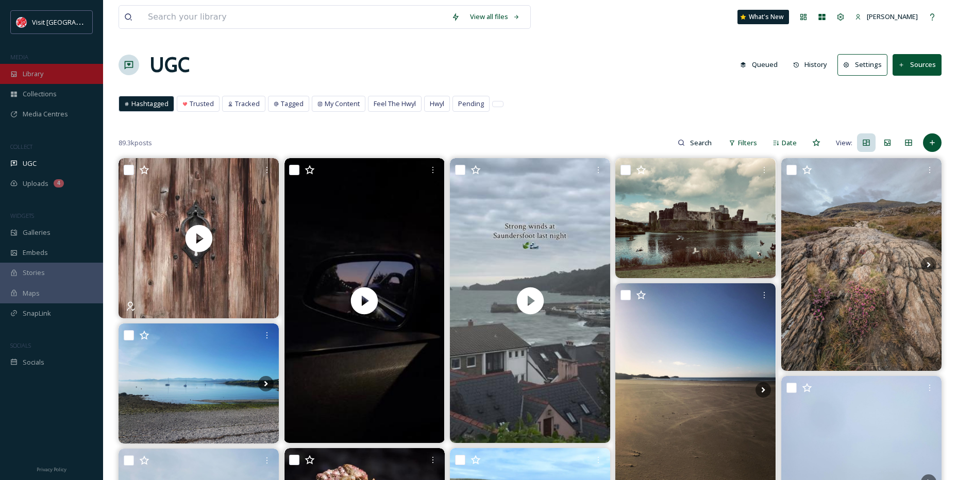
click at [44, 80] on div "Library" at bounding box center [51, 74] width 103 height 20
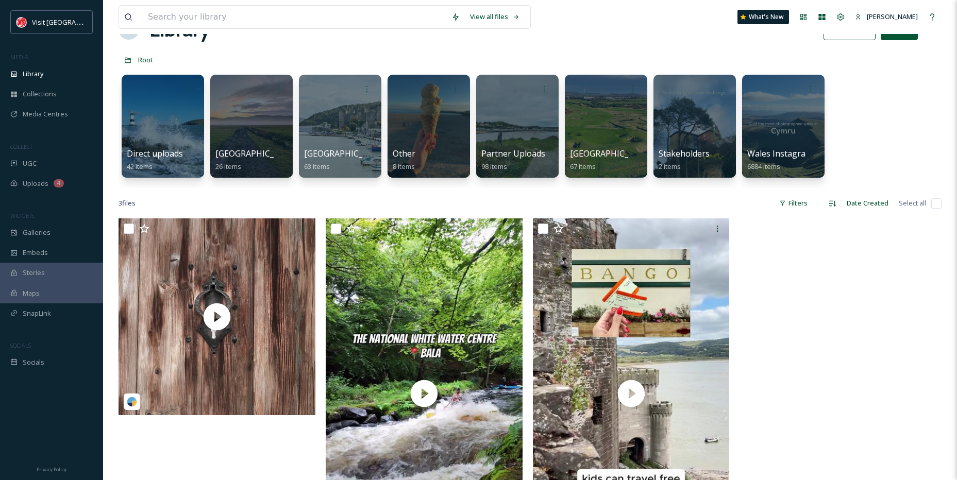
scroll to position [52, 0]
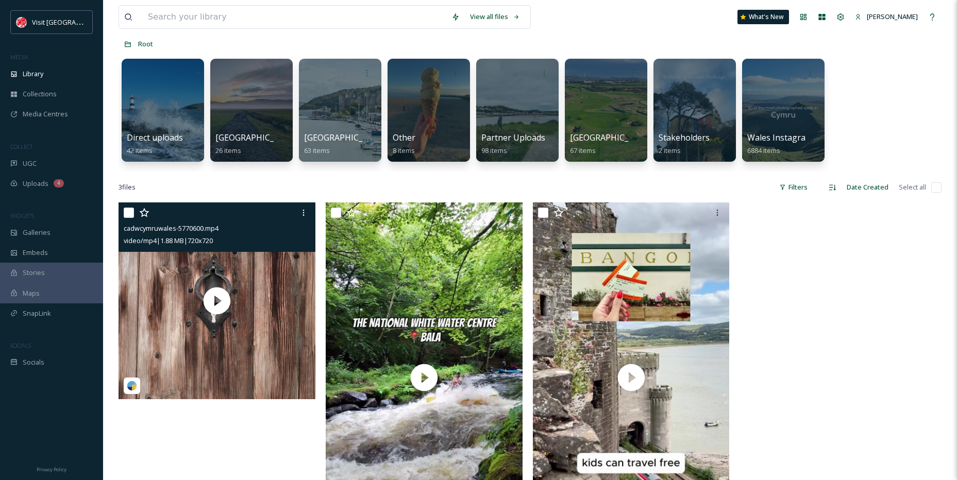
click at [125, 215] on input "checkbox" at bounding box center [129, 213] width 10 height 10
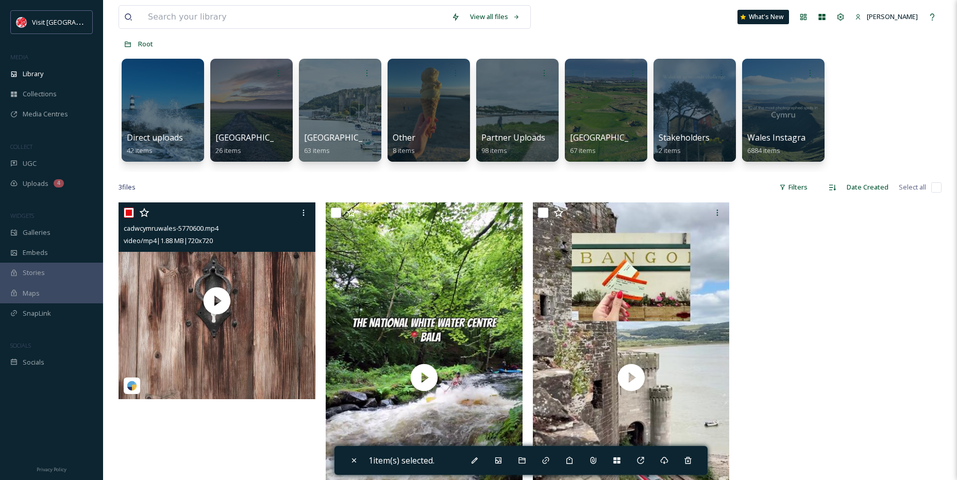
click at [130, 212] on input "checkbox" at bounding box center [129, 213] width 10 height 10
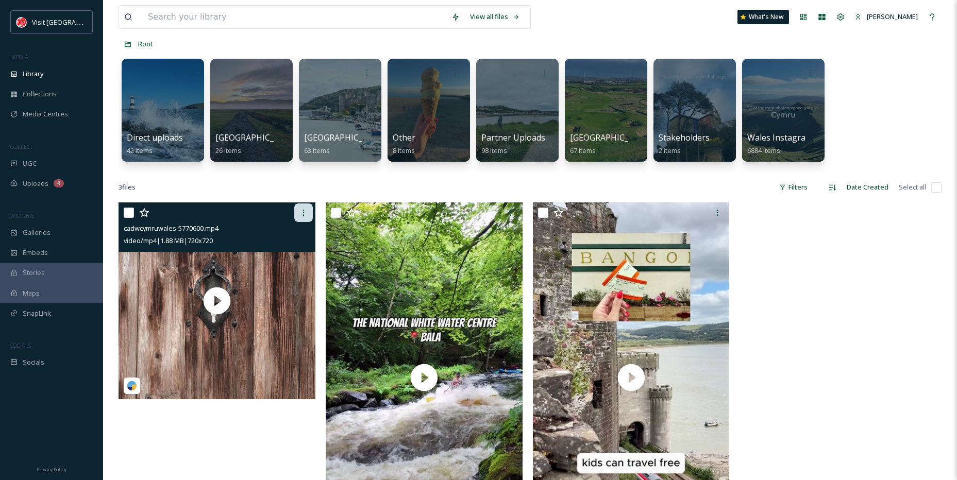
click at [304, 212] on icon at bounding box center [303, 213] width 8 height 8
click at [129, 209] on input "checkbox" at bounding box center [129, 213] width 10 height 10
checkbox input "true"
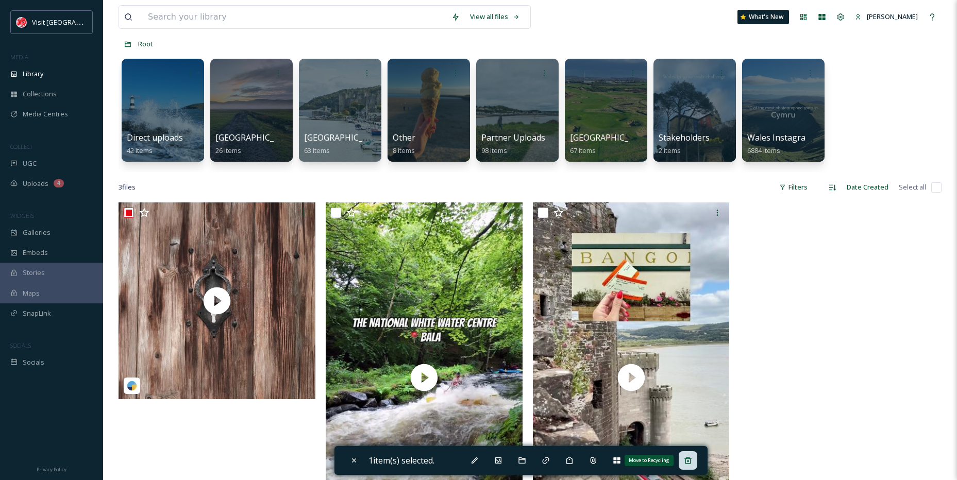
click at [686, 466] on div "Move to Recycling" at bounding box center [688, 460] width 19 height 19
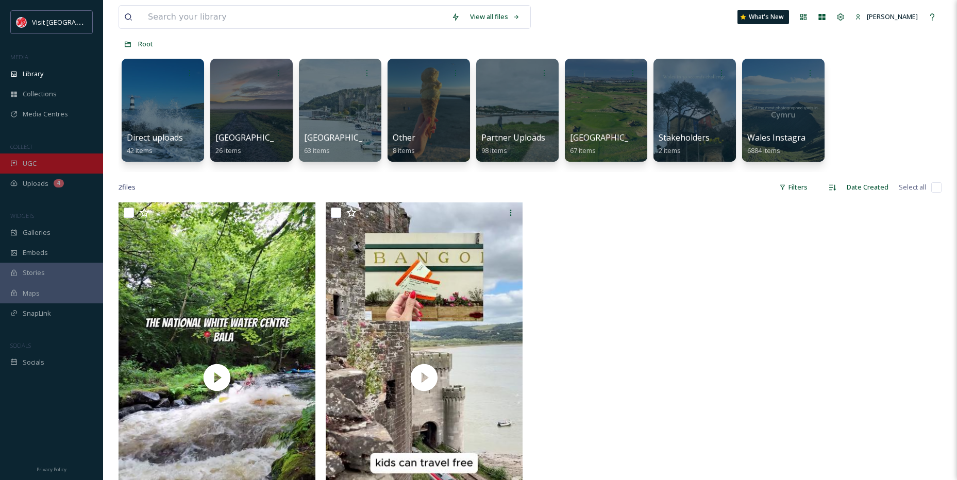
click at [59, 166] on div "UGC" at bounding box center [51, 164] width 103 height 20
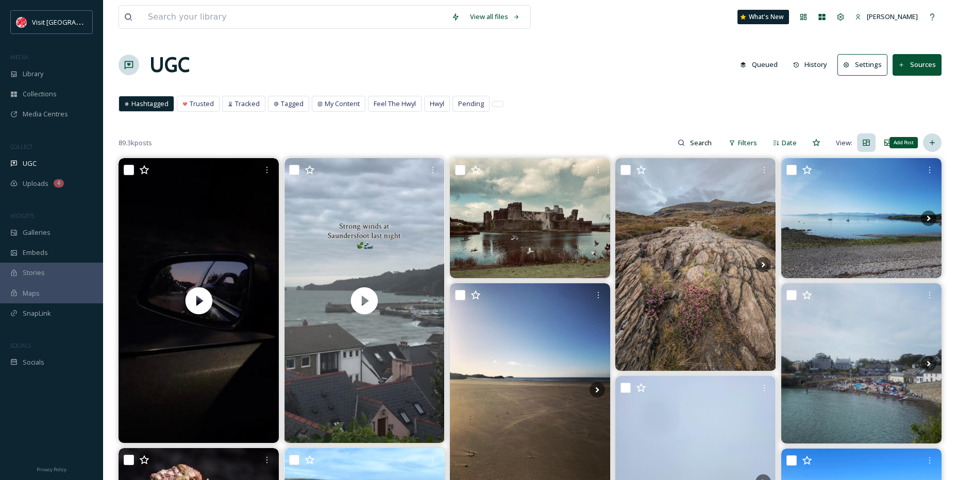
click at [933, 144] on icon at bounding box center [932, 143] width 8 height 8
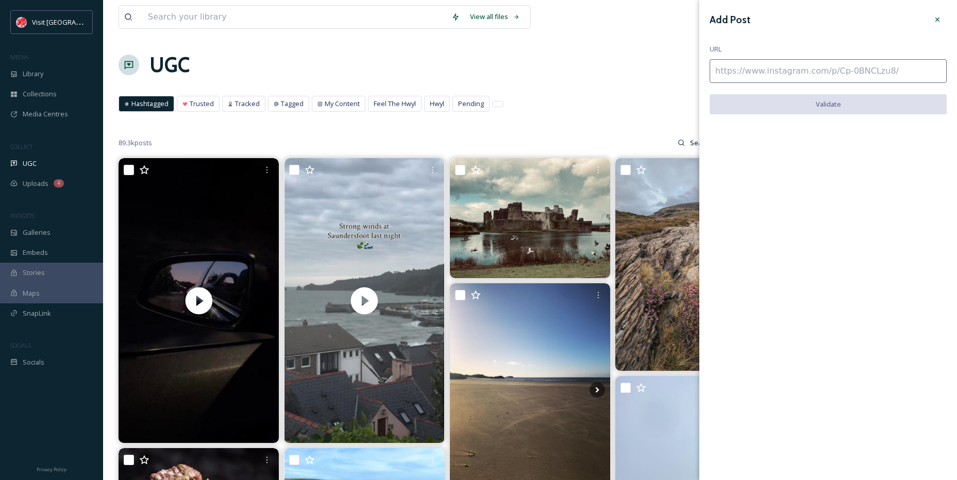
click at [788, 74] on input at bounding box center [828, 71] width 237 height 24
paste input "[URL][DOMAIN_NAME]"
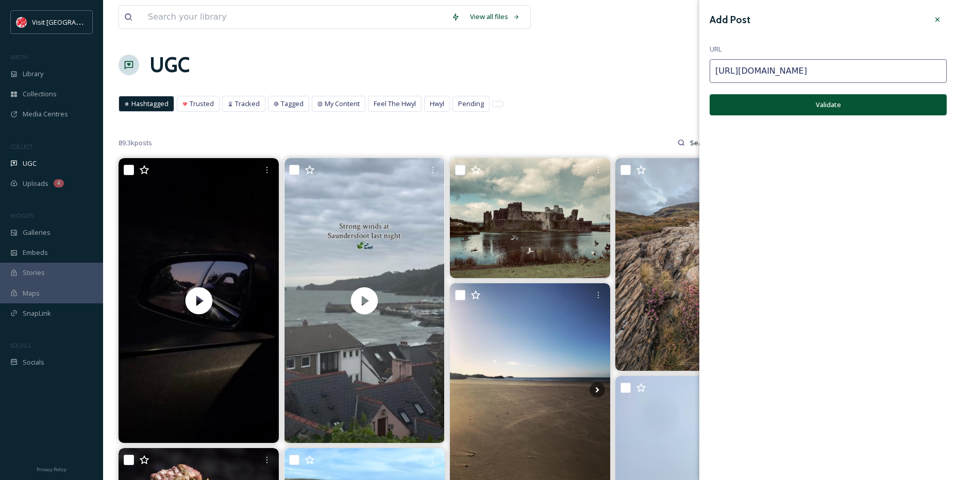
type input "[URL][DOMAIN_NAME]"
click at [803, 107] on button "Validate" at bounding box center [828, 104] width 237 height 21
click at [817, 104] on button "Add Post" at bounding box center [828, 104] width 237 height 21
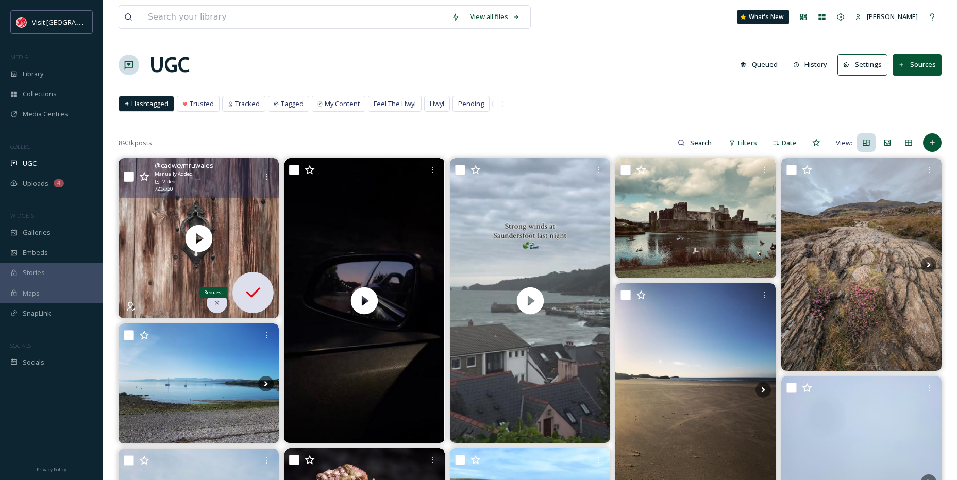
click at [256, 281] on div "Request" at bounding box center [252, 292] width 41 height 41
click at [256, 283] on icon at bounding box center [253, 292] width 21 height 21
